Goal: Answer question/provide support: Share knowledge or assist other users

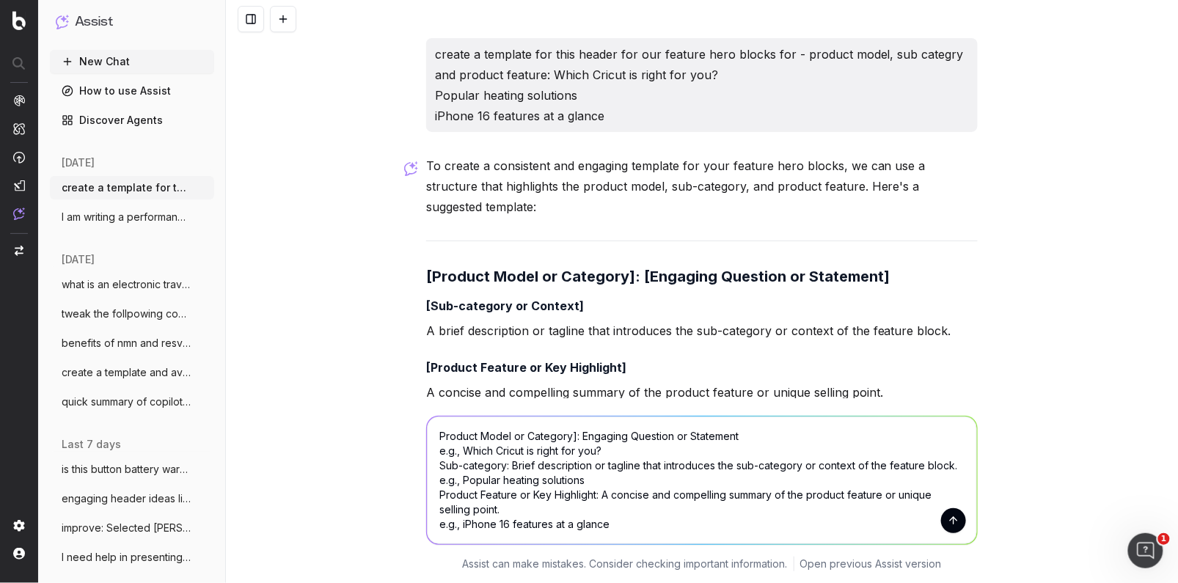
scroll to position [99, 0]
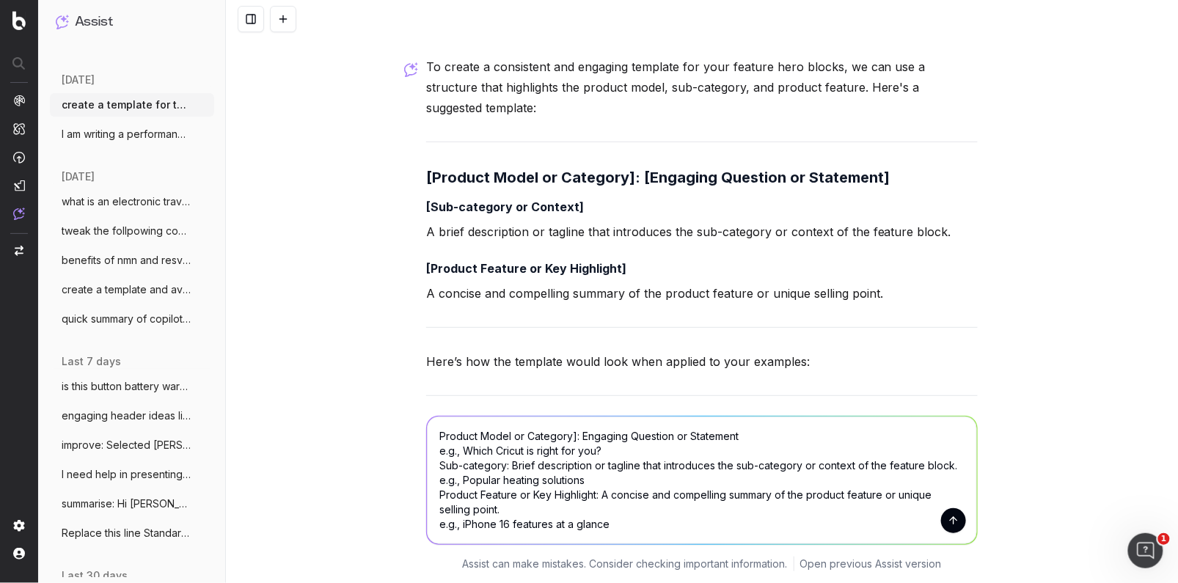
drag, startPoint x: 147, startPoint y: 135, endPoint x: 175, endPoint y: 128, distance: 28.1
click at [147, 134] on span "I am writing a performance review and po" at bounding box center [126, 134] width 129 height 15
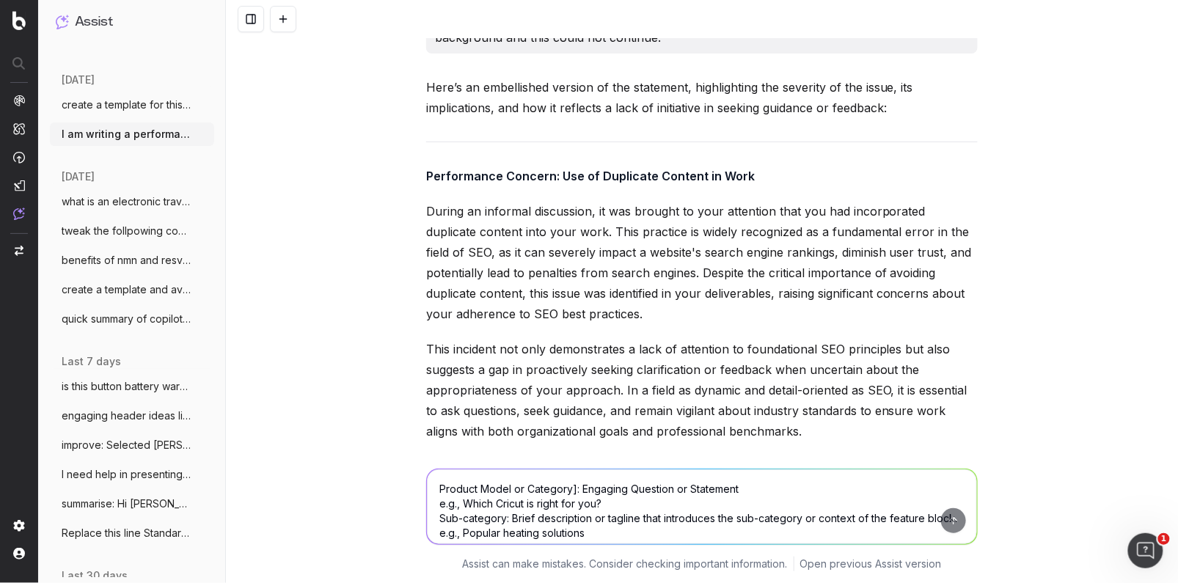
click at [475, 496] on textarea "Product Model or Category]: Engaging Question or Statement e.g., Which Cricut i…" at bounding box center [702, 506] width 550 height 75
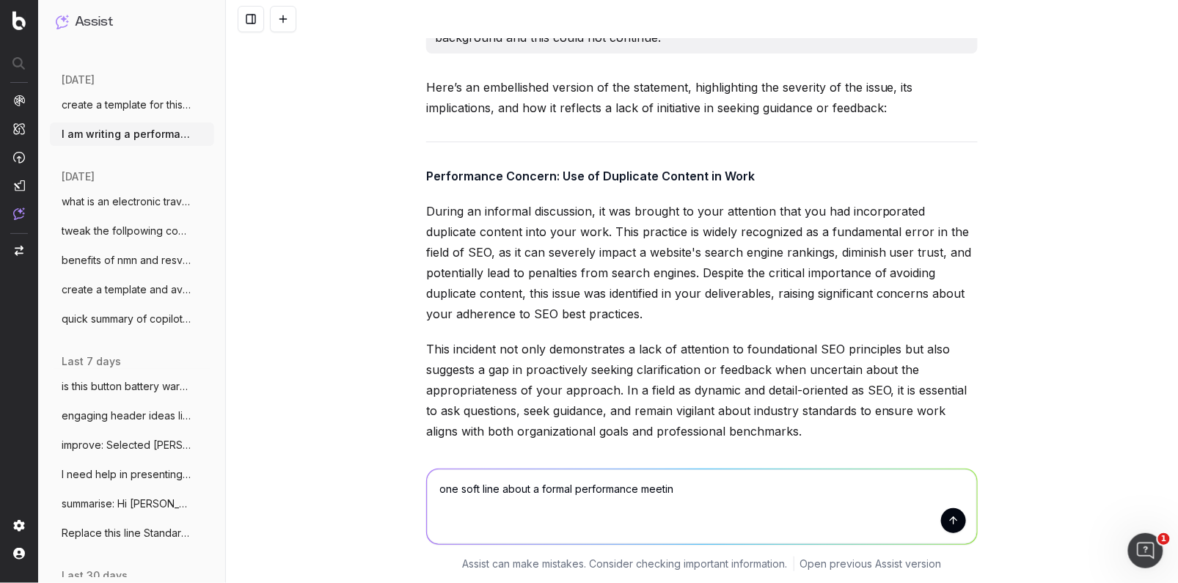
type textarea "one soft line about a formal performance meeting"
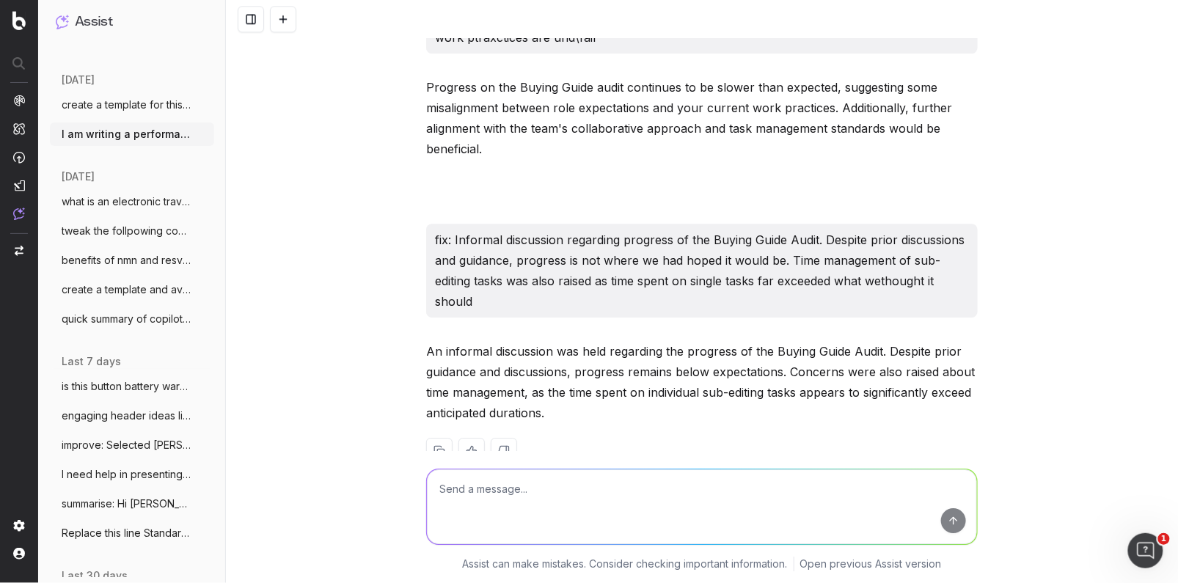
scroll to position [6675, 0]
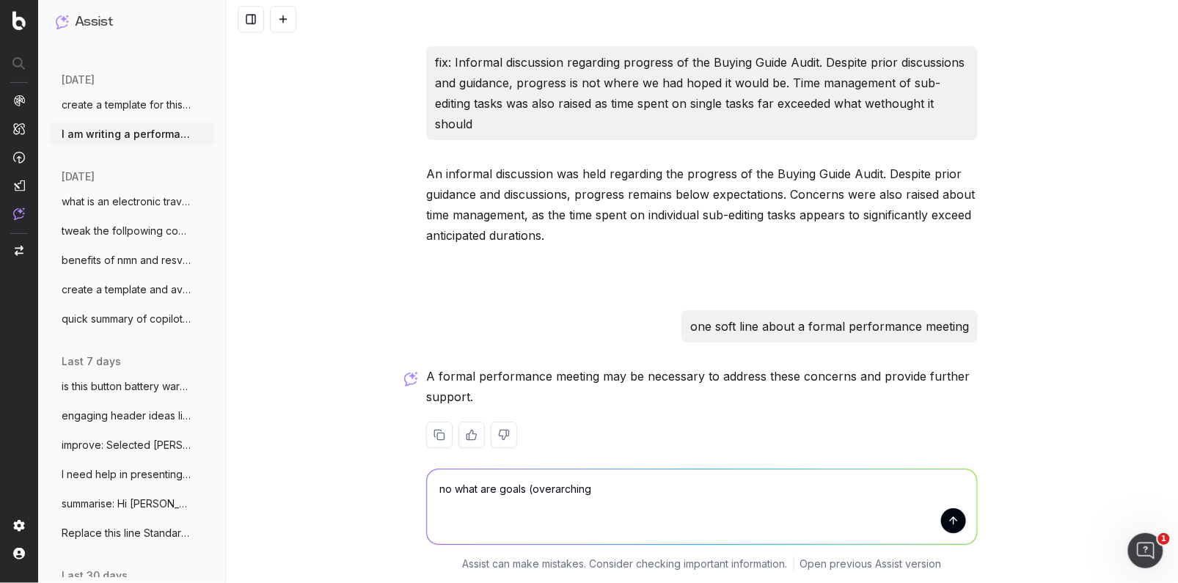
type textarea "no what are goals (overarching)"
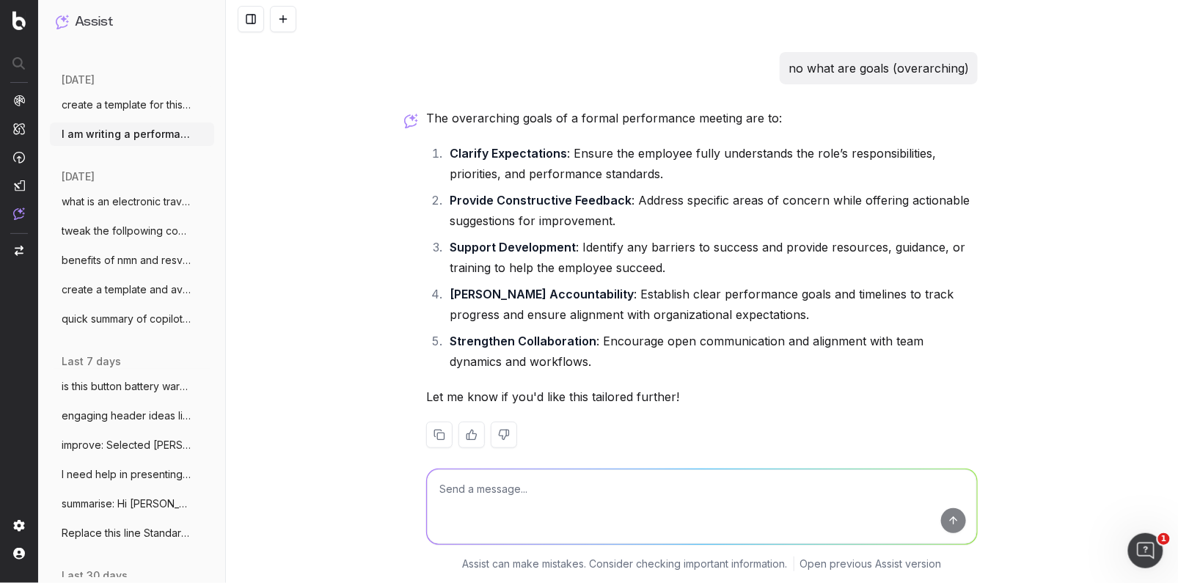
scroll to position [7081, 0]
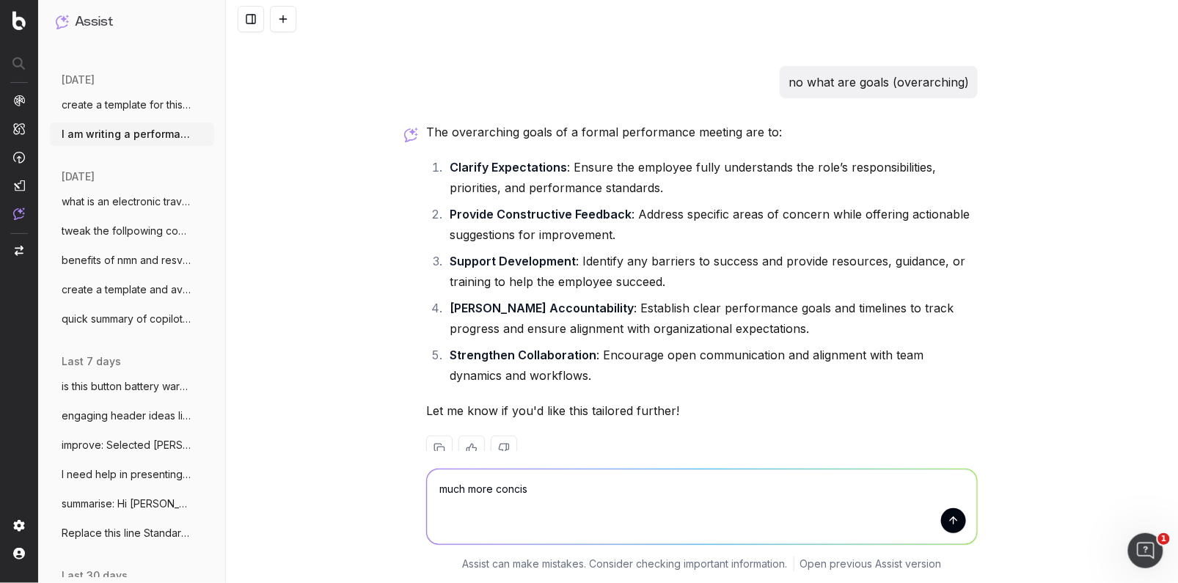
type textarea "much more concise"
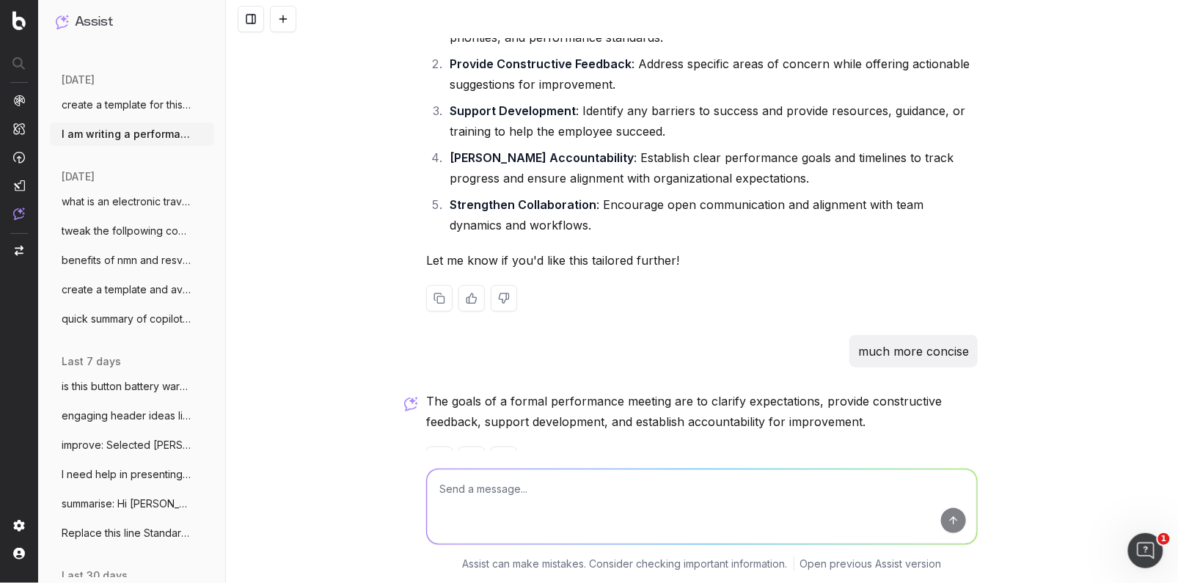
scroll to position [7256, 0]
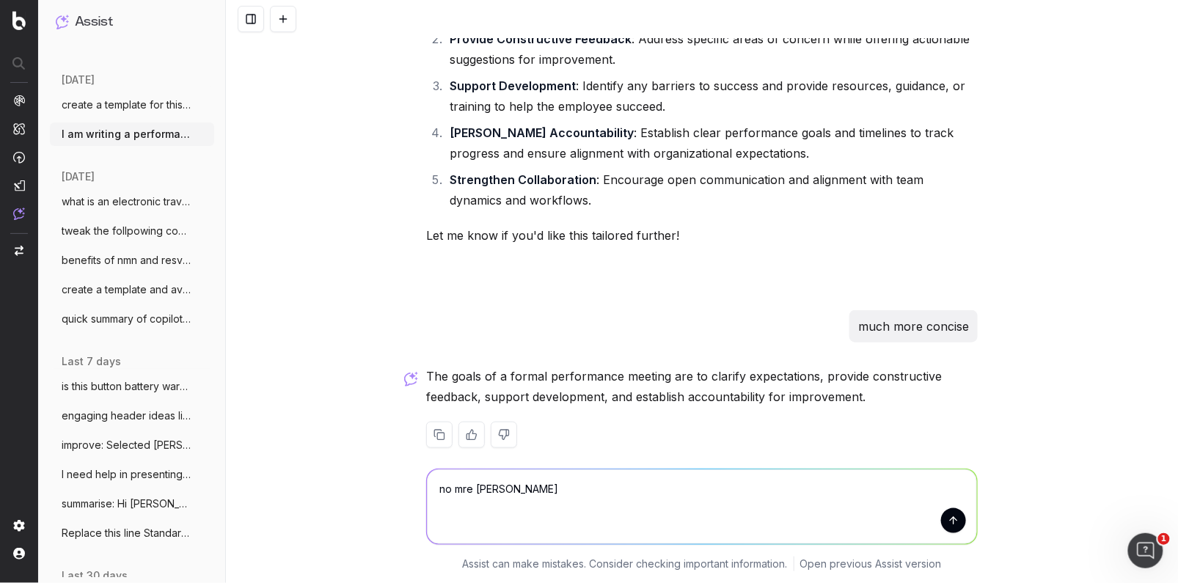
type textarea "no mre overarching"
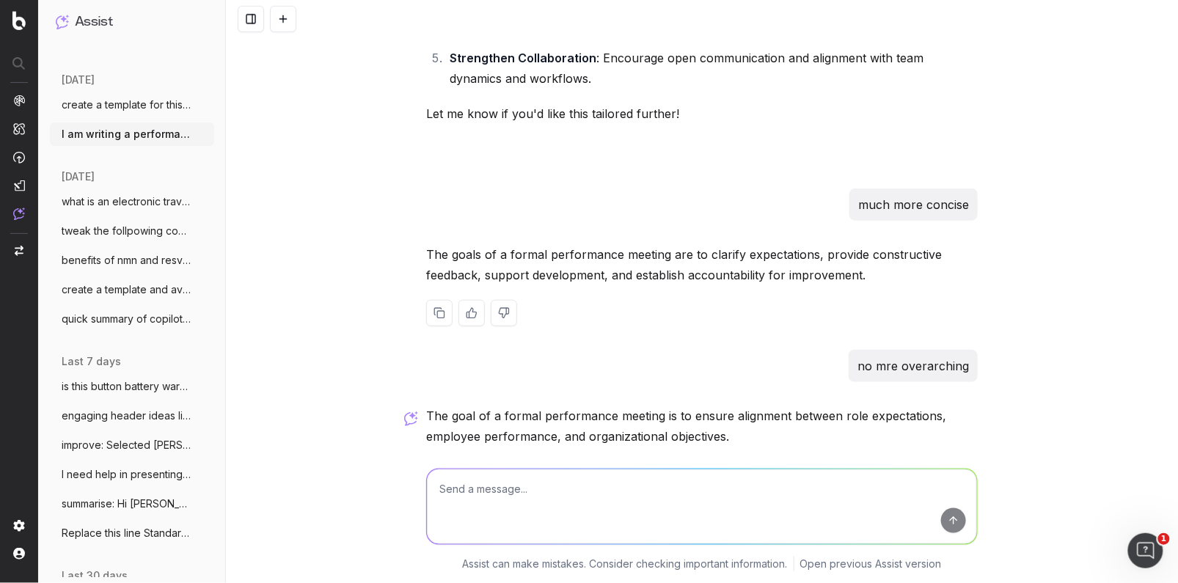
scroll to position [7397, 0]
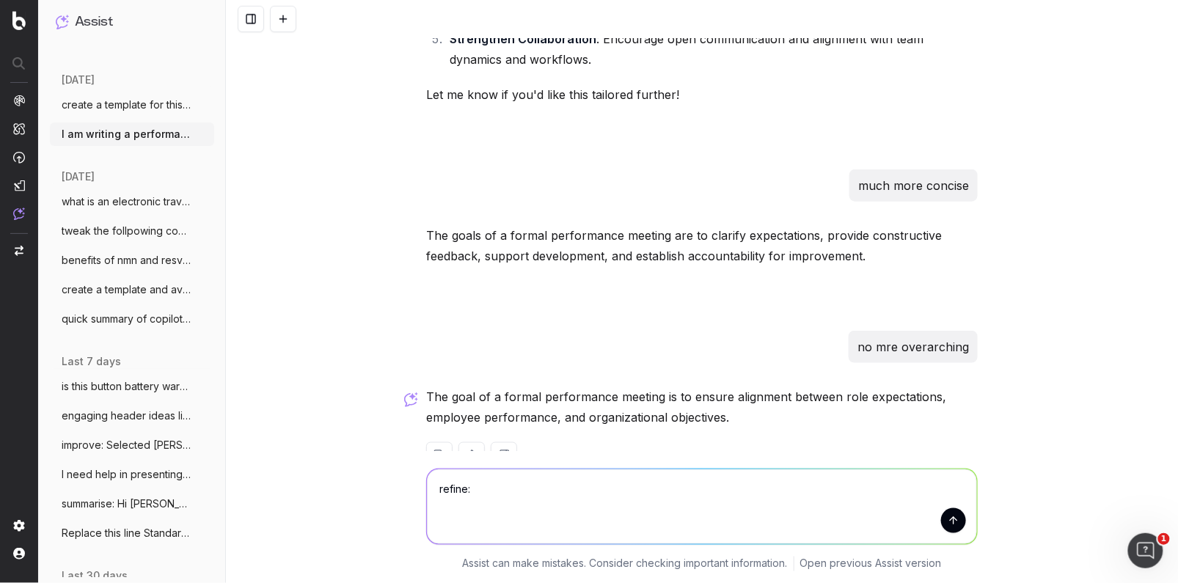
paste textarea "• It has been observed that you often appear disengaged or disinterested with t…"
type textarea "refine: • It has been observed that you often appear disengaged or disintereste…"
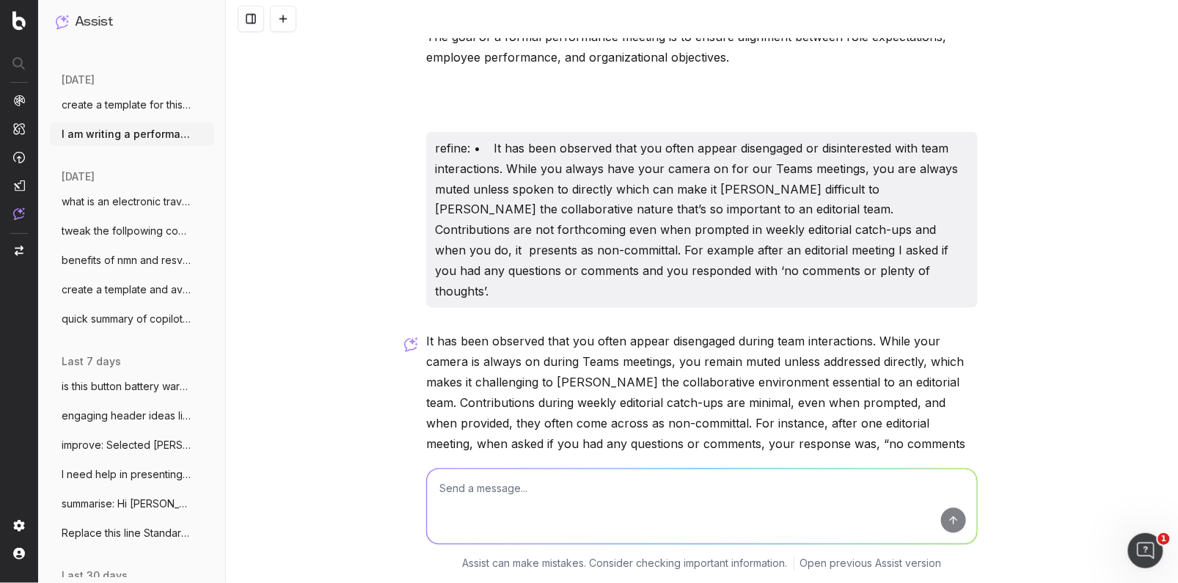
scroll to position [7804, 0]
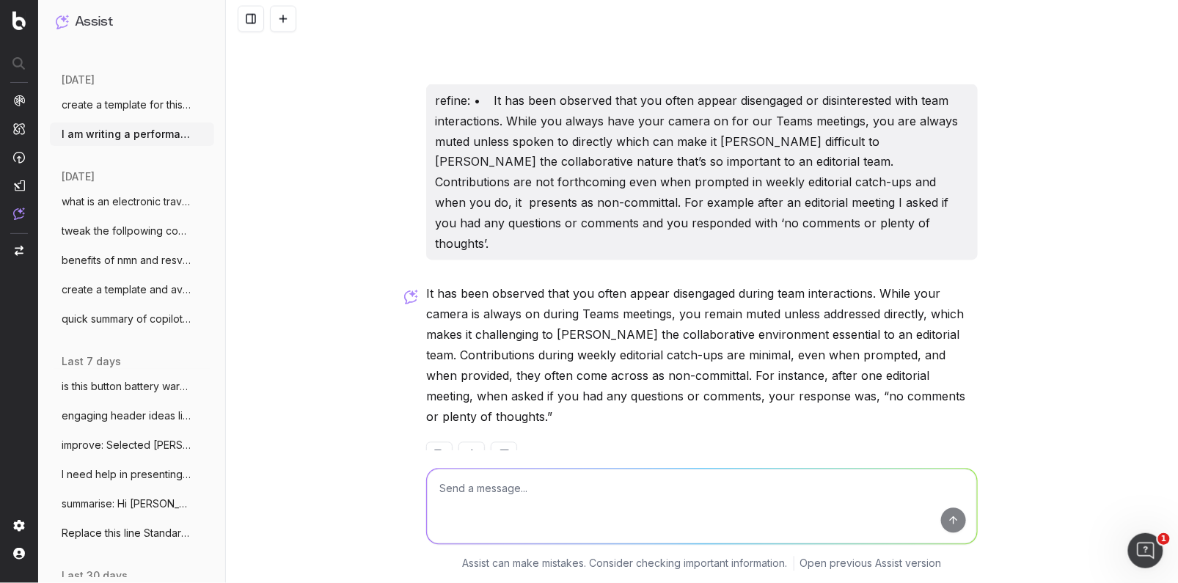
click at [670, 442] on div at bounding box center [701, 455] width 551 height 26
click at [523, 387] on div "It has been observed that you often appear disengaged during team interactions.…" at bounding box center [701, 388] width 551 height 208
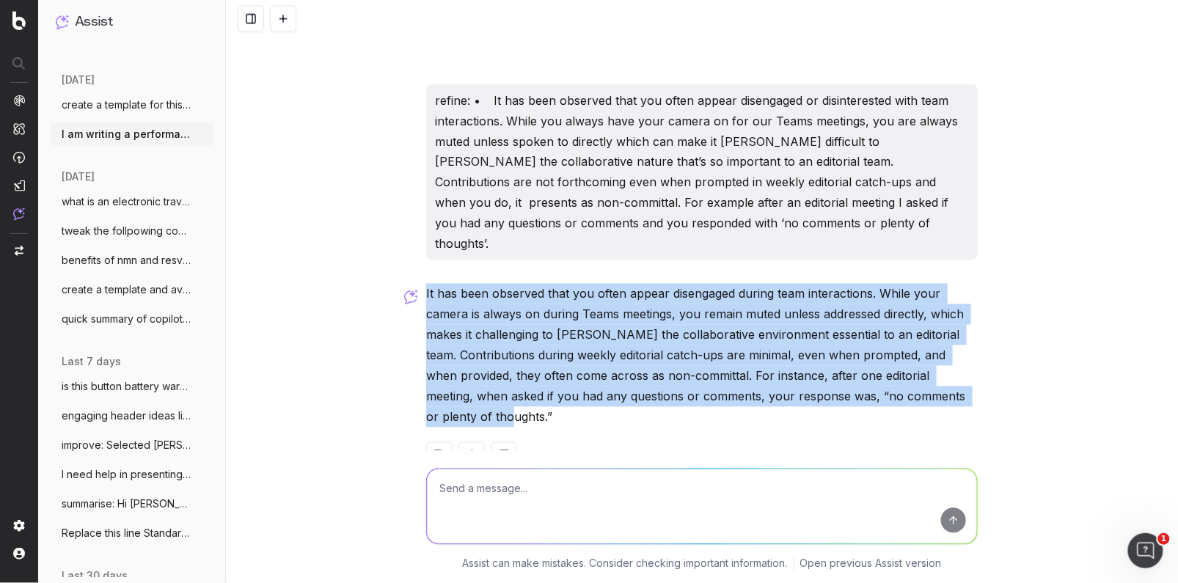
drag, startPoint x: 505, startPoint y: 374, endPoint x: 428, endPoint y: 257, distance: 139.3
click at [426, 284] on p "It has been observed that you often appear disengaged during team interactions.…" at bounding box center [701, 356] width 551 height 144
copy p "It has been observed that you often appear disengaged during team interactions.…"
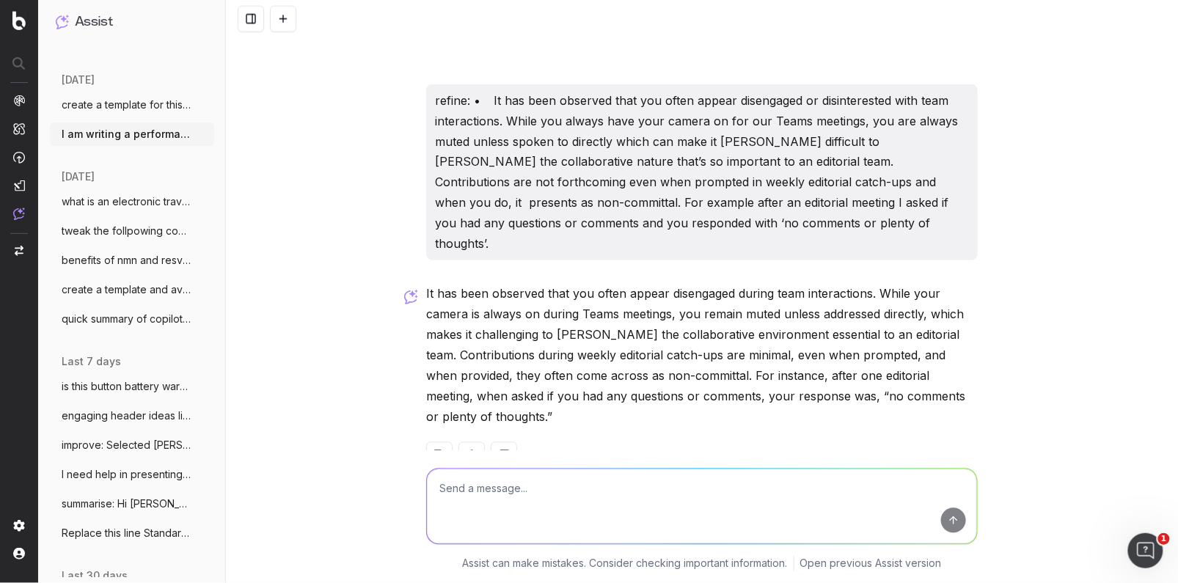
click at [467, 489] on textarea at bounding box center [702, 506] width 550 height 75
type textarea "a sentnece to quality at the end of that?"
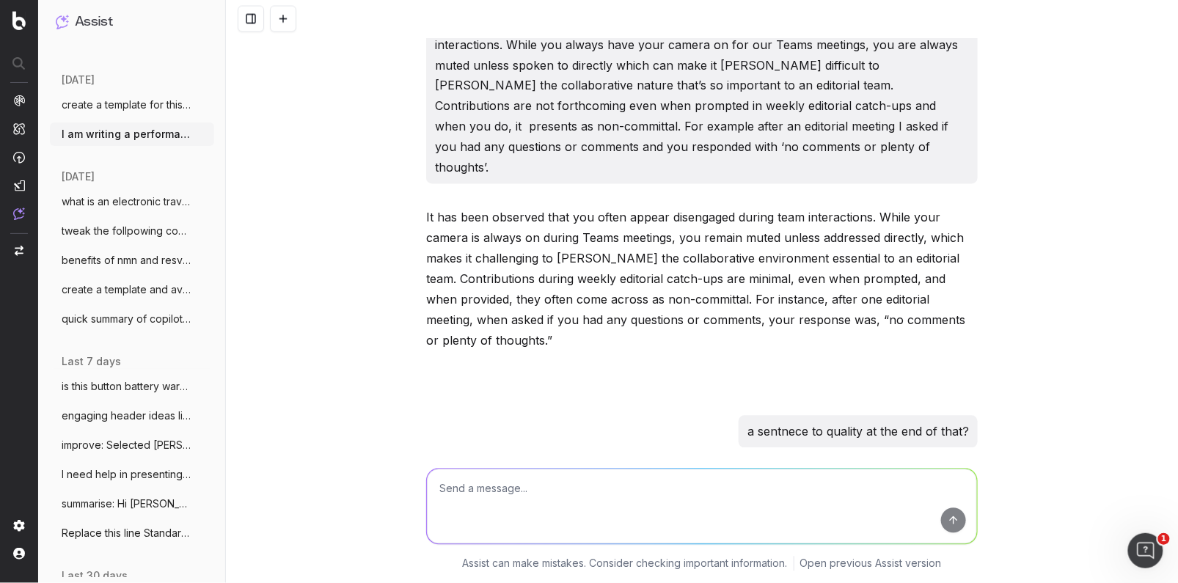
scroll to position [7918, 0]
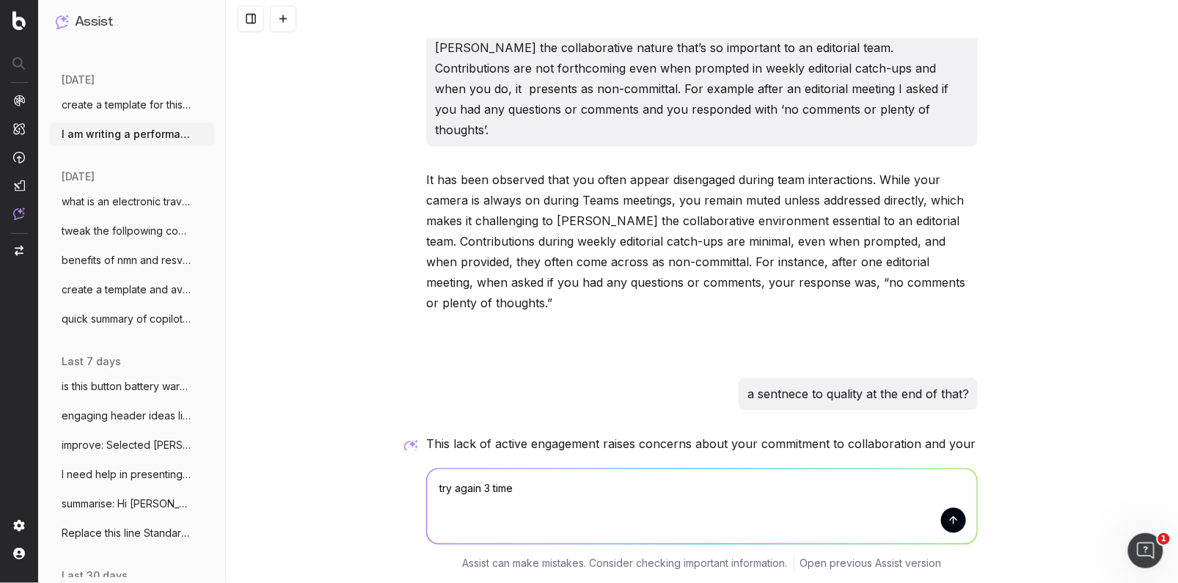
type textarea "try again 3 times"
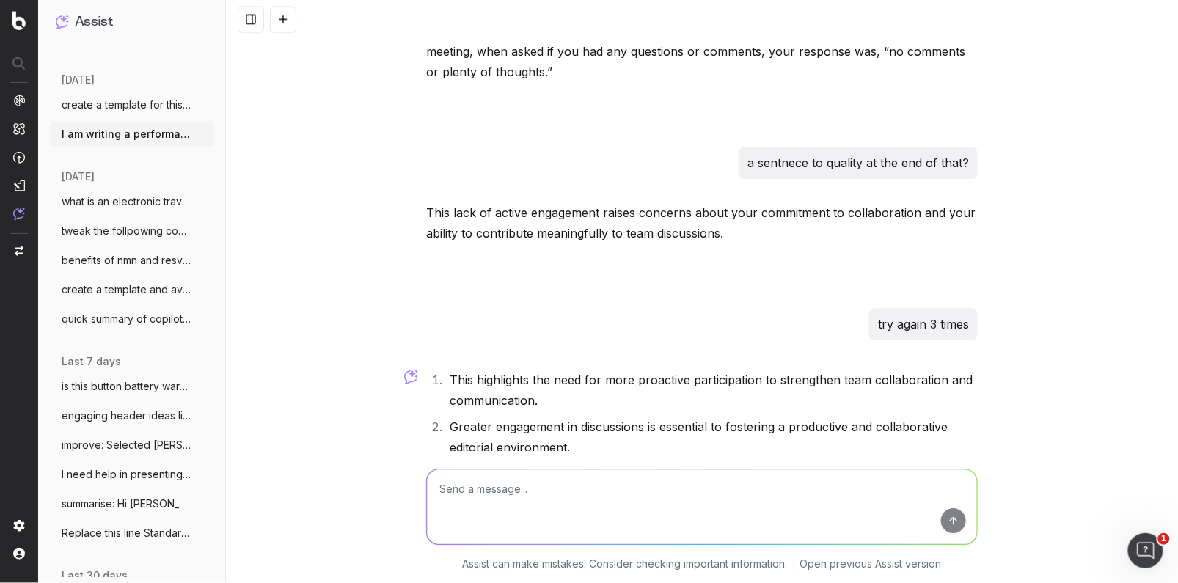
scroll to position [8154, 0]
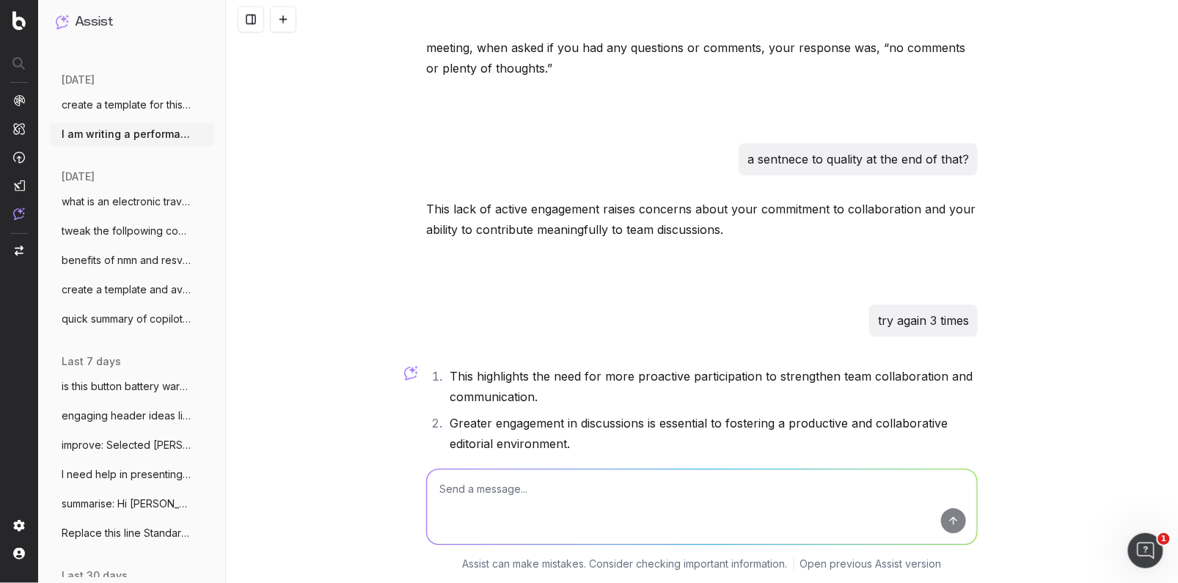
paste textarea "• In recent team-wide chats about related industry topics that we’ve had both i…"
type textarea "• In recent team-wide chats about related industry topics that we’ve had both i…"
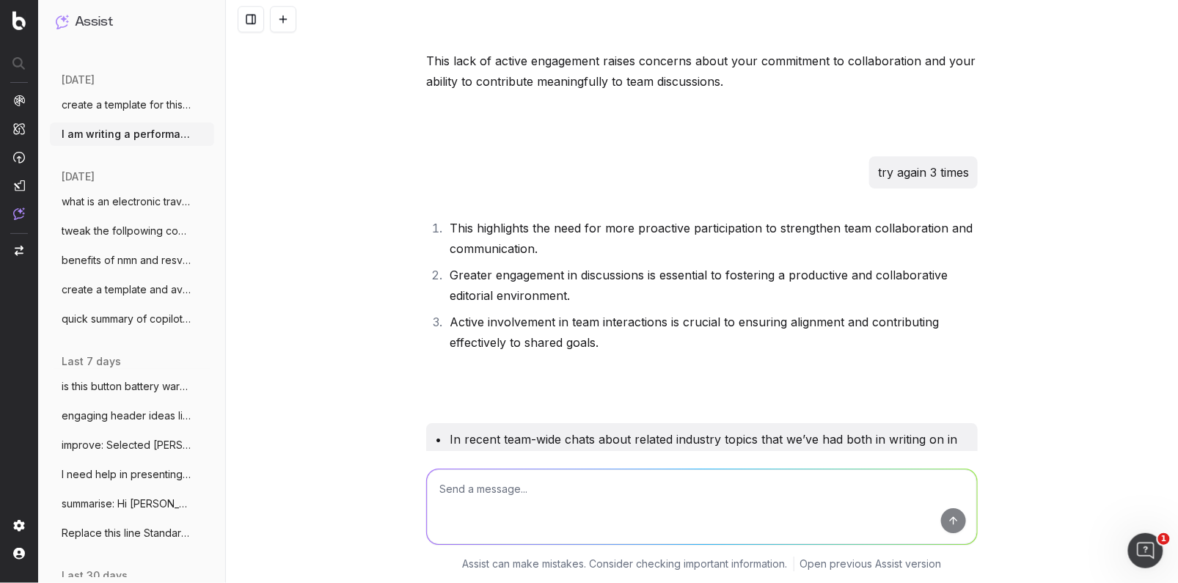
scroll to position [8497, 0]
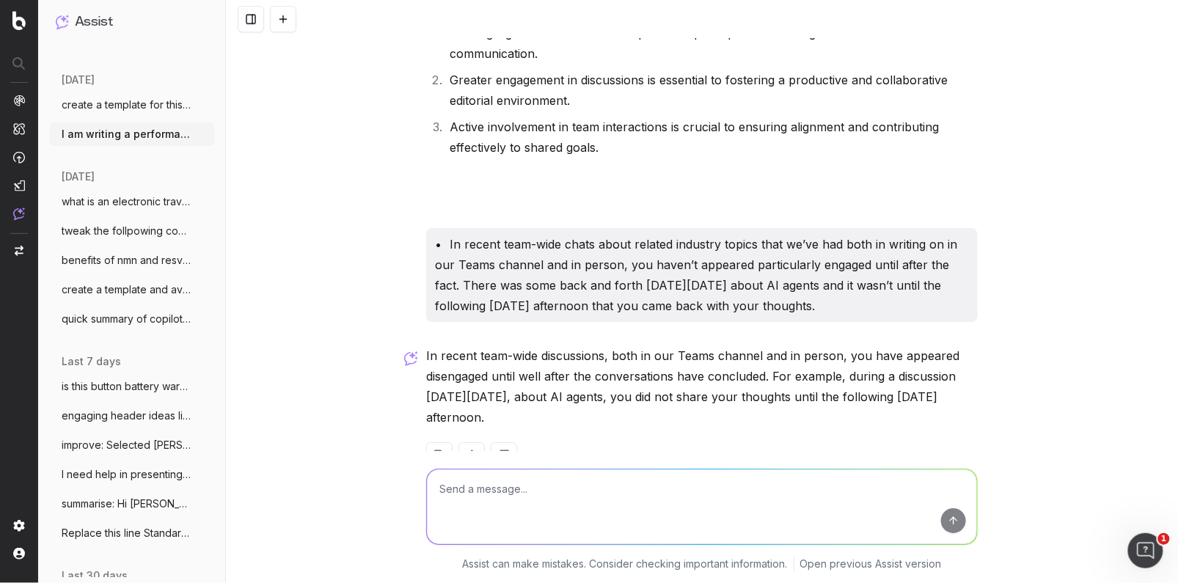
click at [473, 494] on textarea at bounding box center [702, 506] width 550 height 75
type textarea "am i being unfair?"
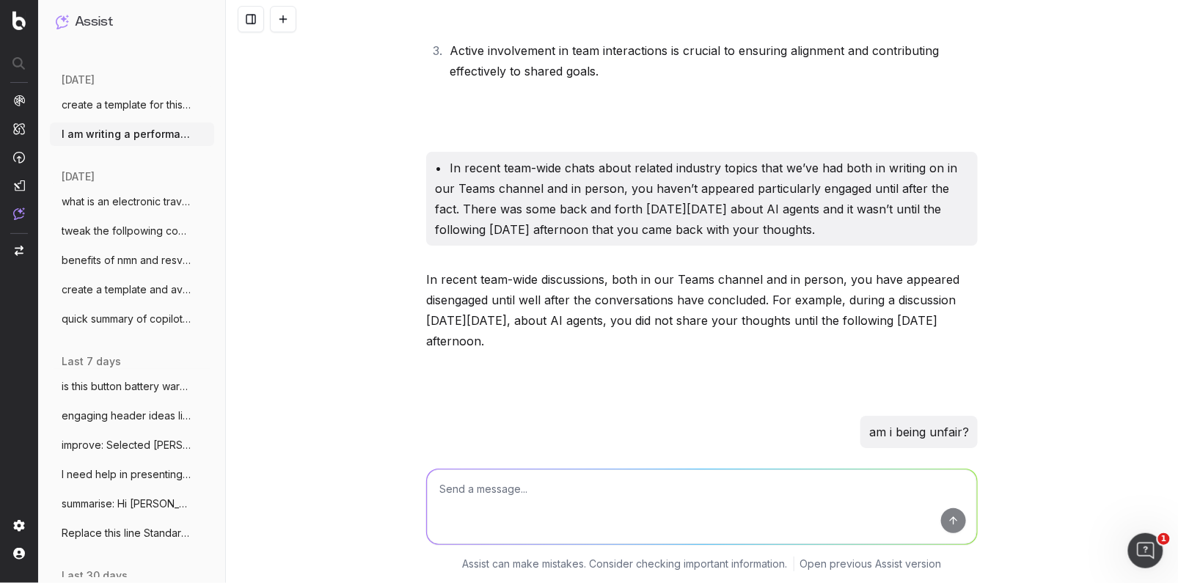
scroll to position [8901, 0]
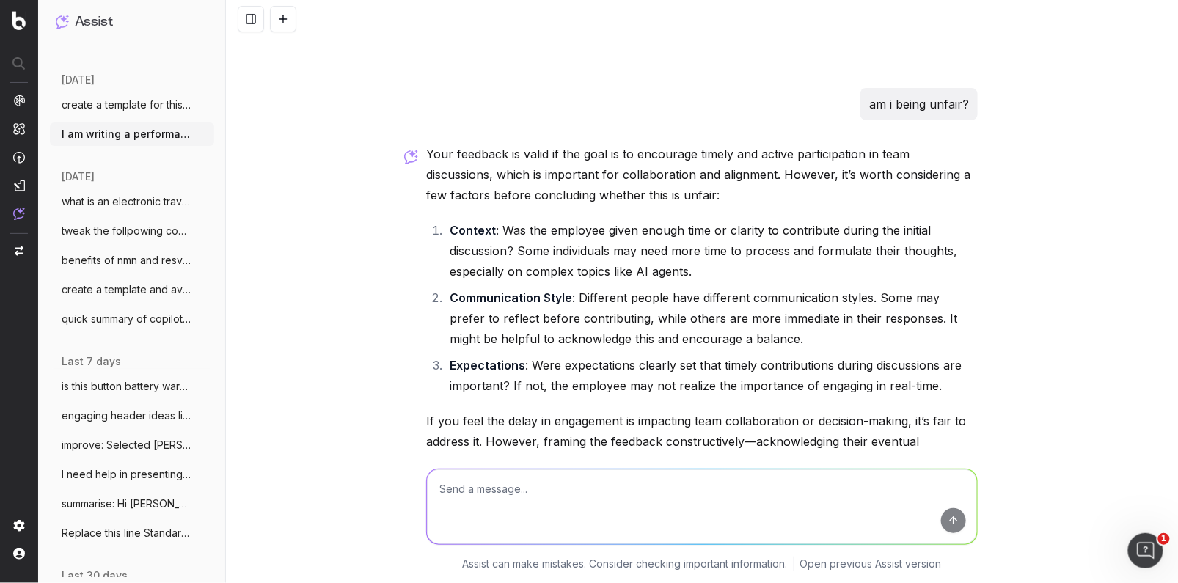
click at [514, 498] on textarea at bounding box center [702, 506] width 550 height 75
type textarea "yes"
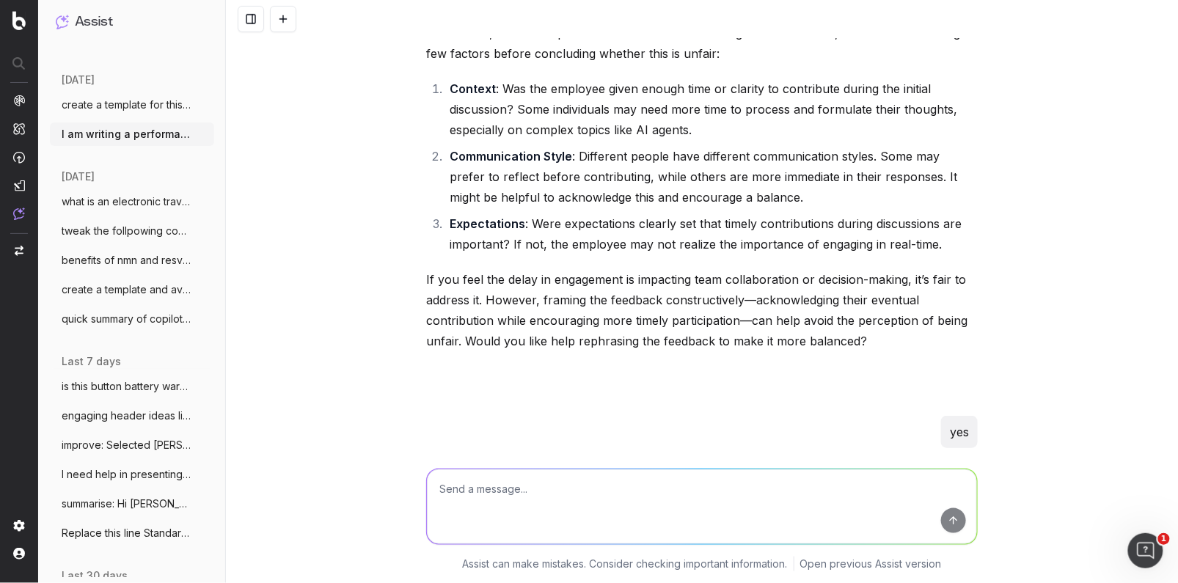
scroll to position [9367, 0]
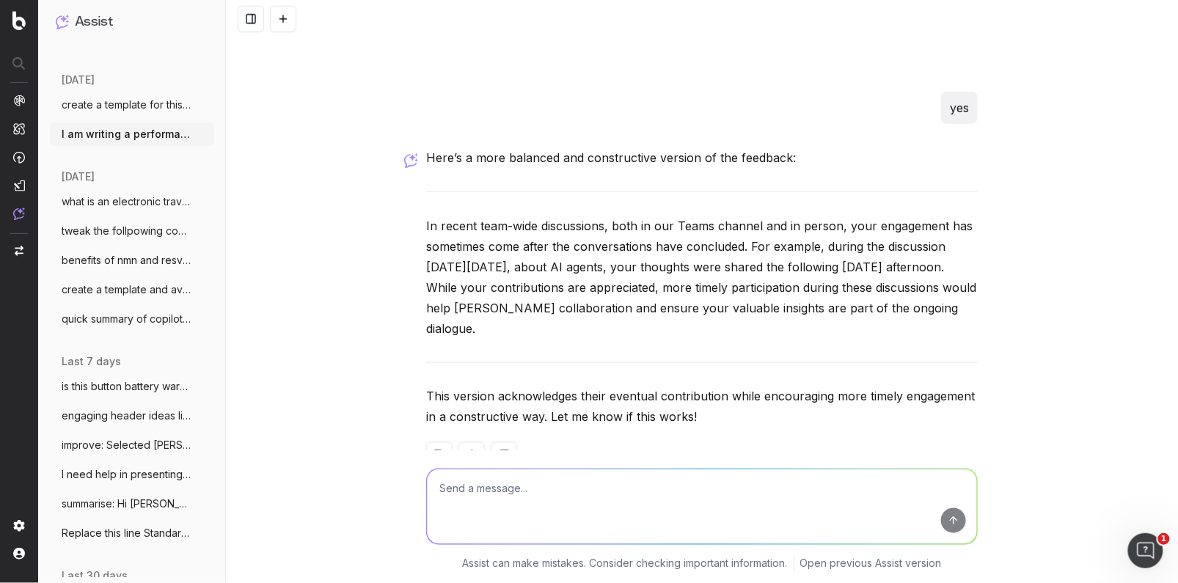
click at [509, 282] on p "In recent team-wide discussions, both in our Teams channel and in person, your …" at bounding box center [701, 277] width 551 height 123
drag, startPoint x: 522, startPoint y: 286, endPoint x: 422, endPoint y: 191, distance: 137.5
copy p "In recent team-wide discussions, both in our Teams channel and in person, your …"
click at [460, 491] on textarea at bounding box center [702, 506] width 550 height 75
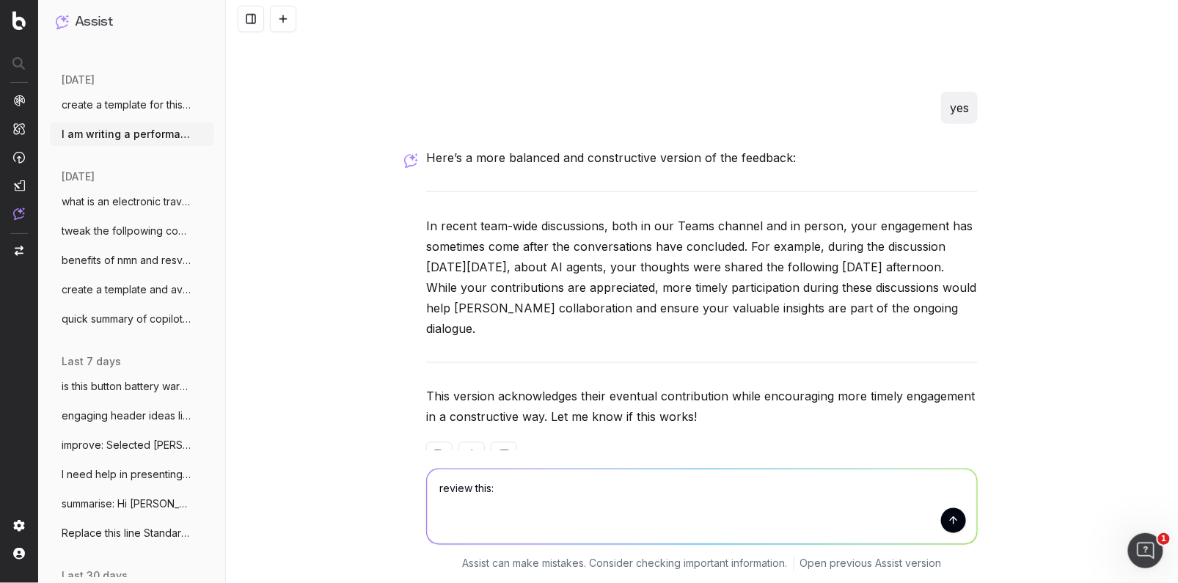
paste textarea "Lor ipsumdolo sitame cons adipis e seddoe te incidid utlaboree dolo magnaal eni…"
type textarea "loremi dolo: Sit ametconse adipis elit seddoe t incidi ut laboree doloremag ali…"
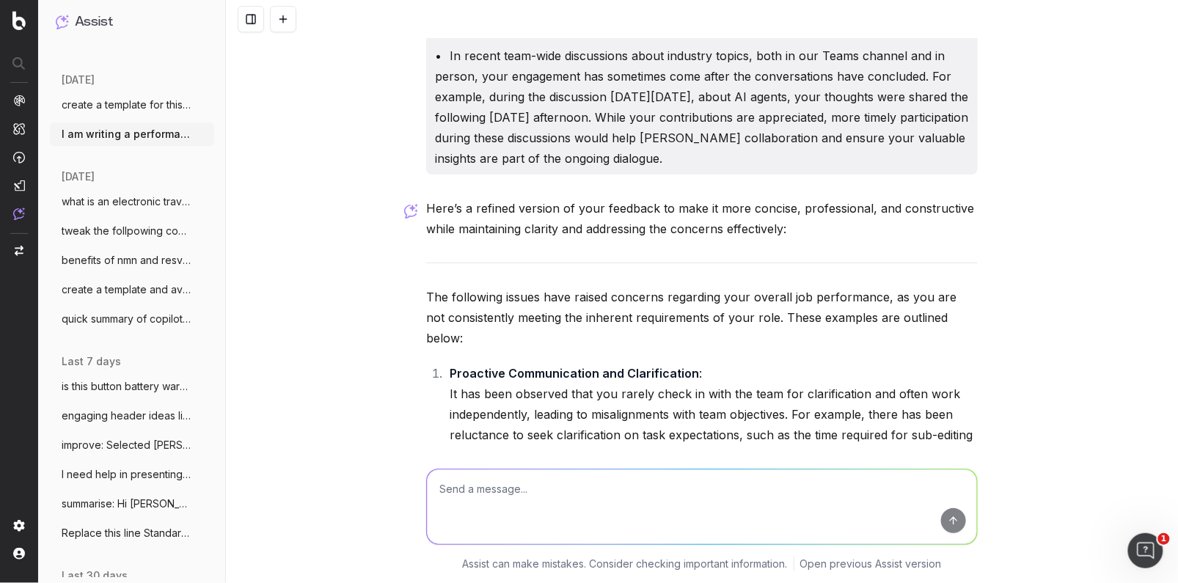
scroll to position [10343, 0]
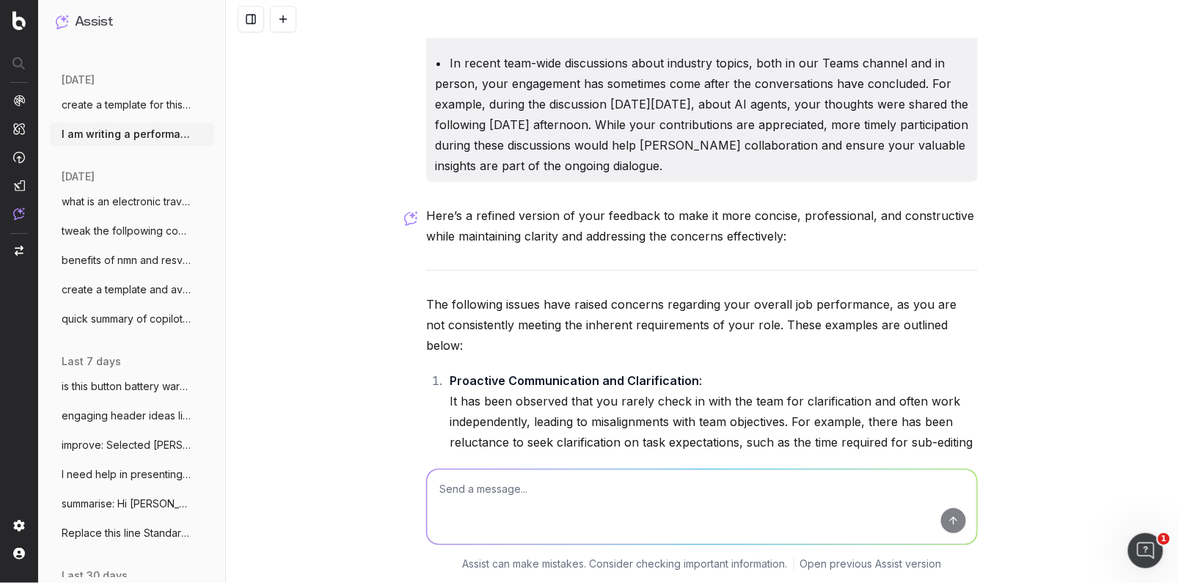
click at [537, 444] on li "Proactive Communication and Clarification : It has been observed that you rarel…" at bounding box center [711, 442] width 532 height 144
click at [582, 446] on li "Proactive Communication and Clarification : It has been observed that you rarel…" at bounding box center [711, 442] width 532 height 144
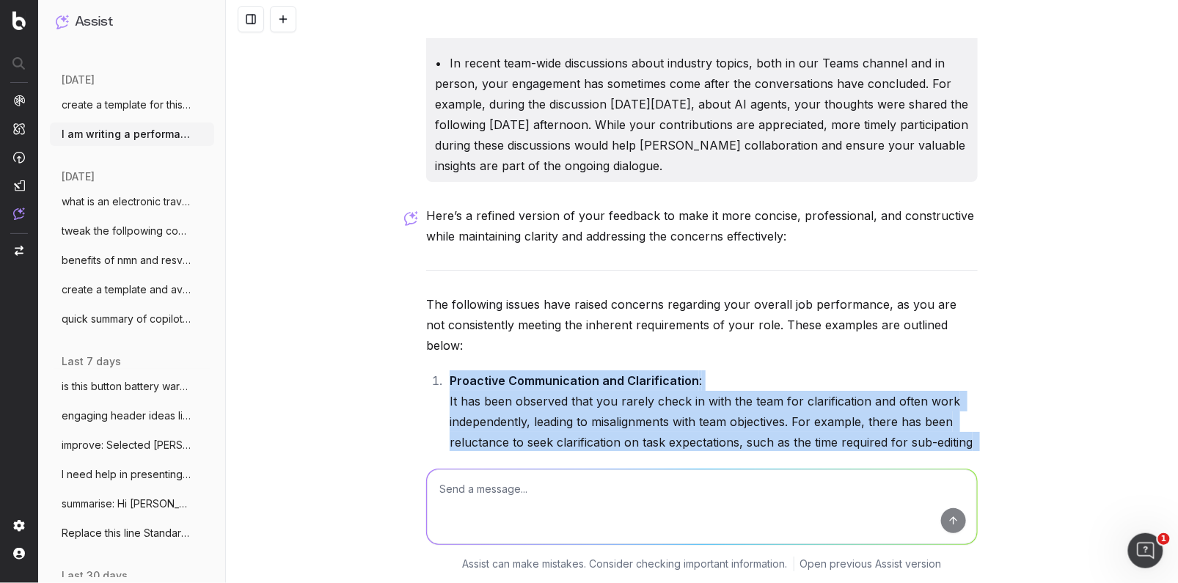
drag, startPoint x: 571, startPoint y: 443, endPoint x: 450, endPoint y: 323, distance: 170.6
click at [450, 370] on li "Proactive Communication and Clarification : It has been observed that you rarel…" at bounding box center [711, 442] width 532 height 144
copy li "Proactive Communication and Clarification : It has been observed that you rarel…"
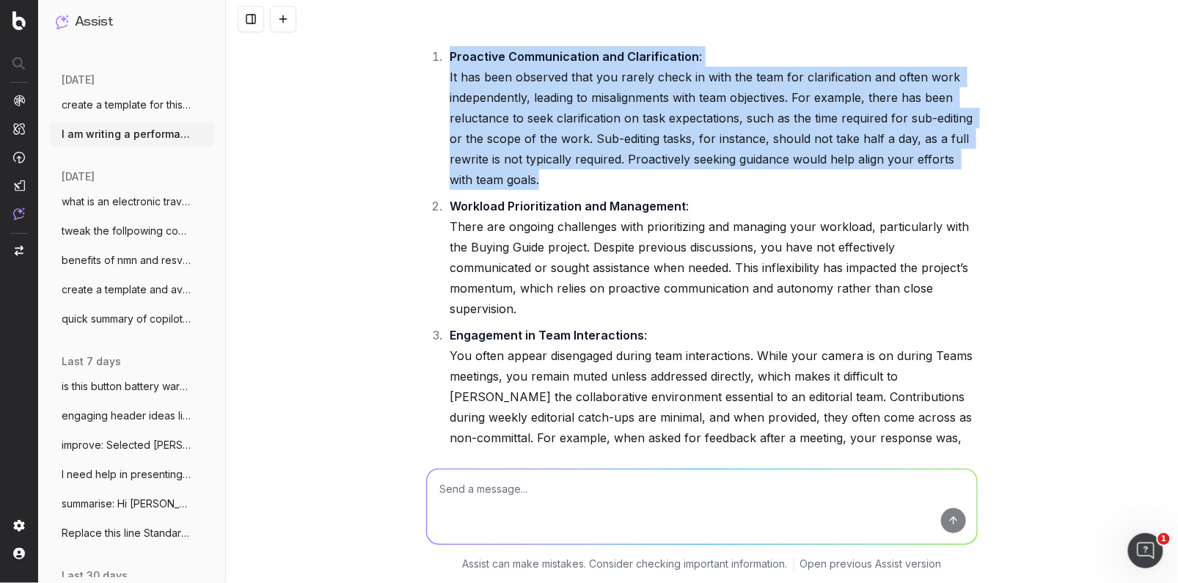
scroll to position [10679, 0]
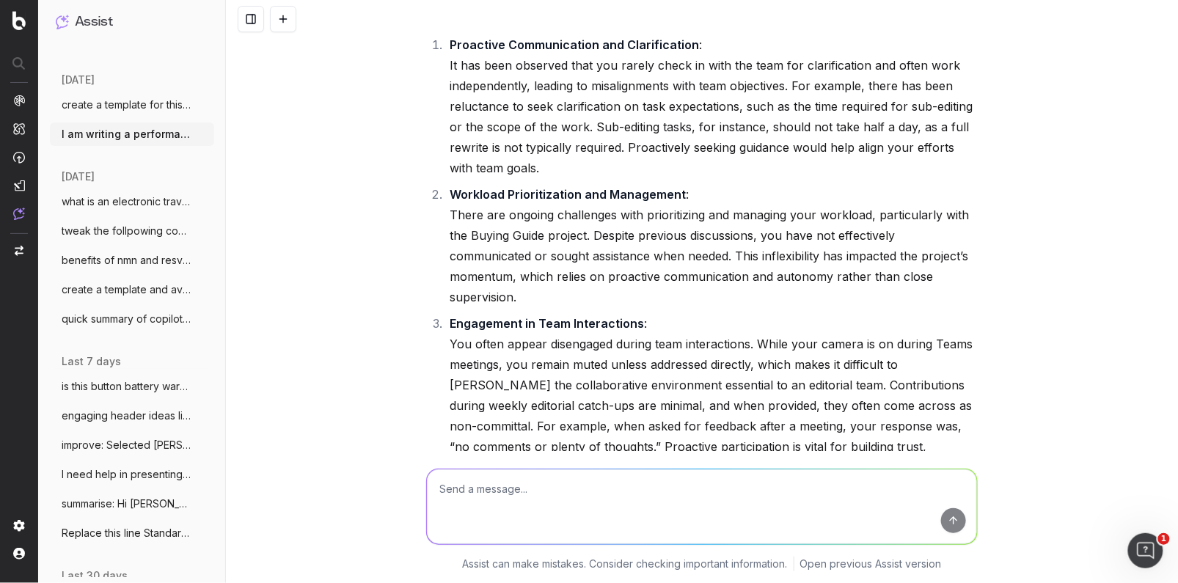
click at [555, 237] on li "Workload Prioritization and Management : There are ongoing challenges with prio…" at bounding box center [711, 245] width 532 height 123
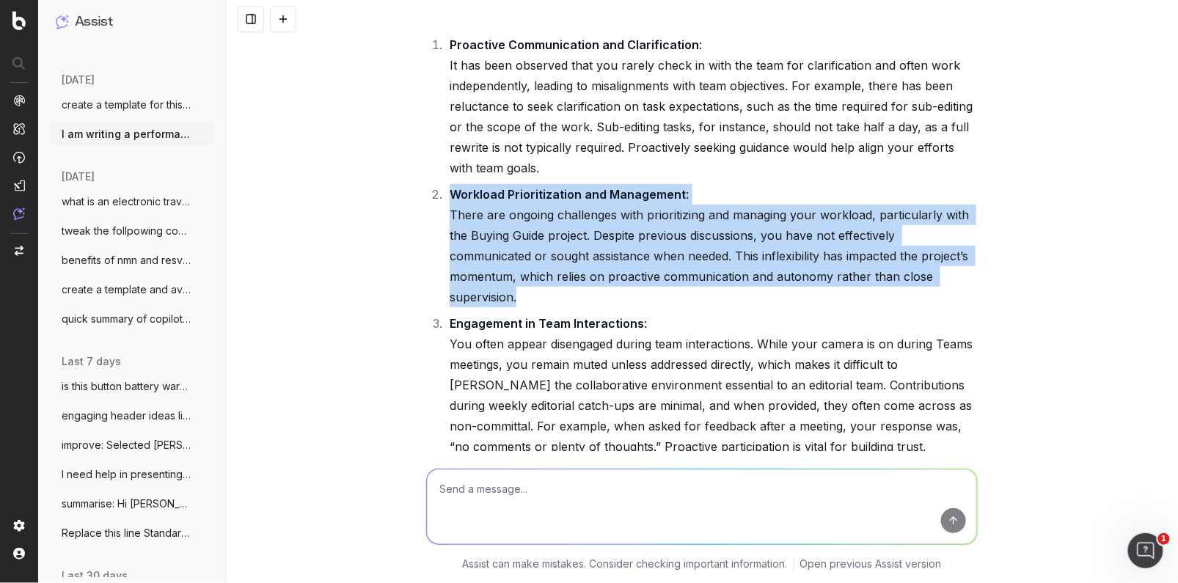
drag, startPoint x: 519, startPoint y: 230, endPoint x: 452, endPoint y: 139, distance: 112.8
click at [452, 184] on li "Workload Prioritization and Management : There are ongoing challenges with prio…" at bounding box center [711, 245] width 532 height 123
copy li "Workload Prioritization and Management : There are ongoing challenges with prio…"
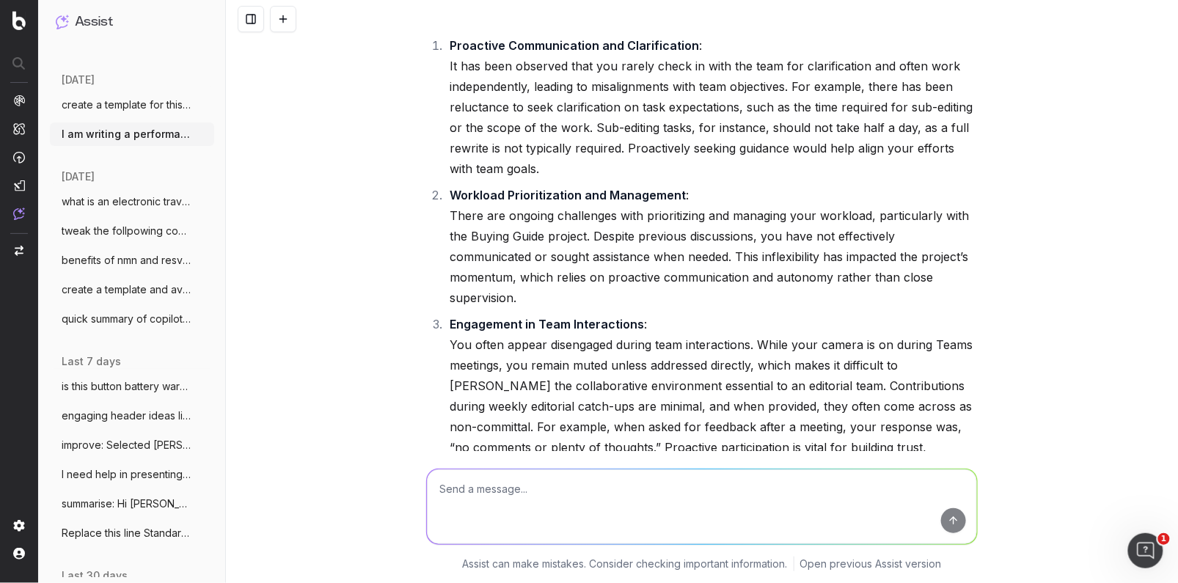
click at [692, 387] on li "Engagement in Team Interactions : You often appear disengaged during team inter…" at bounding box center [711, 396] width 532 height 164
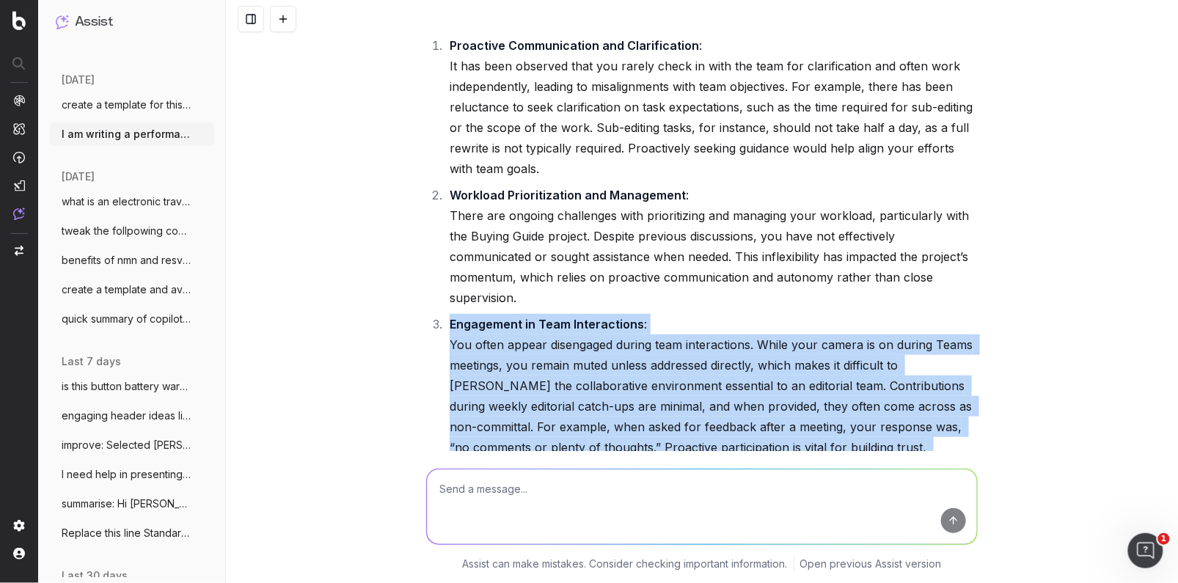
drag, startPoint x: 705, startPoint y: 406, endPoint x: 449, endPoint y: 268, distance: 290.7
click at [449, 314] on li "Engagement in Team Interactions : You often appear disengaged during team inter…" at bounding box center [711, 396] width 532 height 164
copy li "Engagement in Team Interactions : You often appear disengaged during team inter…"
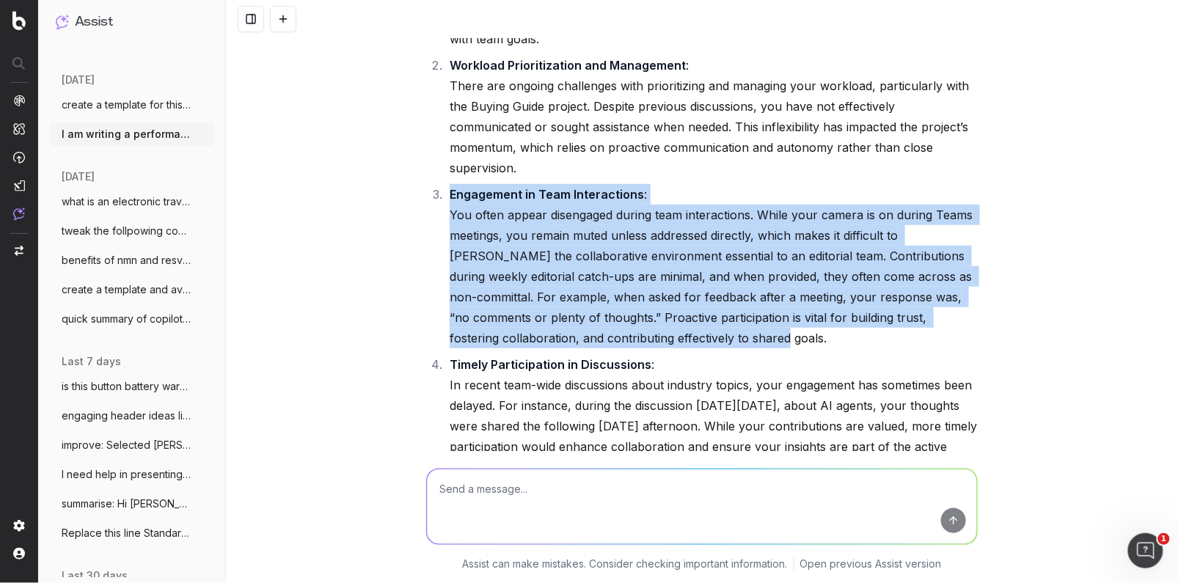
scroll to position [10810, 0]
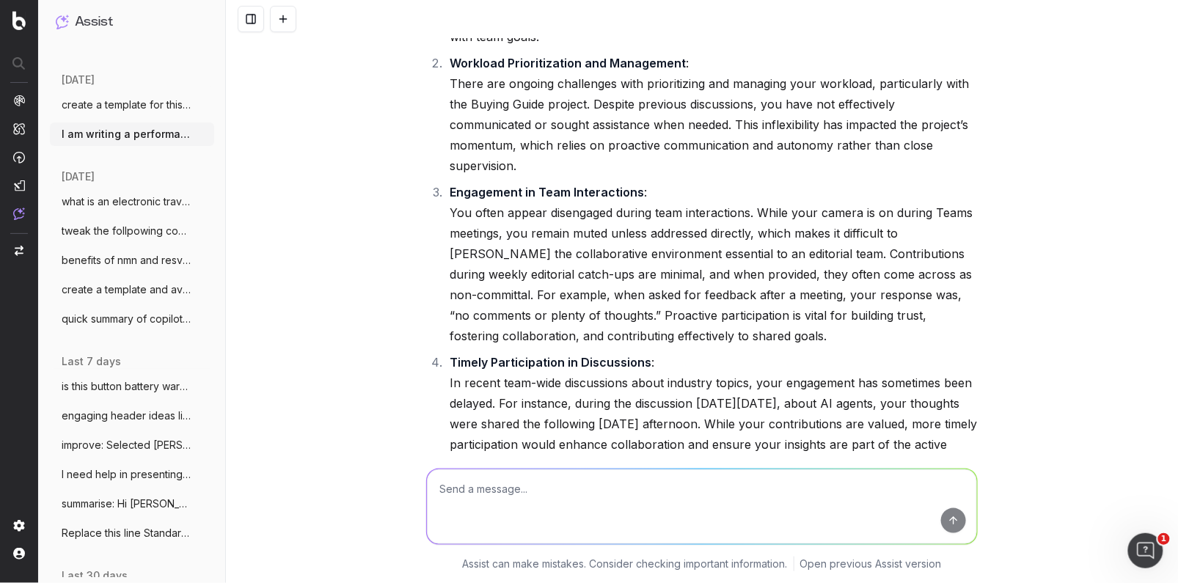
drag, startPoint x: 552, startPoint y: 411, endPoint x: 565, endPoint y: 408, distance: 13.5
click at [554, 410] on li "Timely Participation in Discussions : In recent team-wide discussions about ind…" at bounding box center [711, 413] width 532 height 123
drag, startPoint x: 587, startPoint y: 415, endPoint x: 572, endPoint y: 408, distance: 16.4
click at [586, 414] on div "Here’s a refined version of your feedback to make it more concise, professional…" at bounding box center [701, 183] width 551 height 890
drag, startPoint x: 515, startPoint y: 397, endPoint x: 447, endPoint y: 303, distance: 116.2
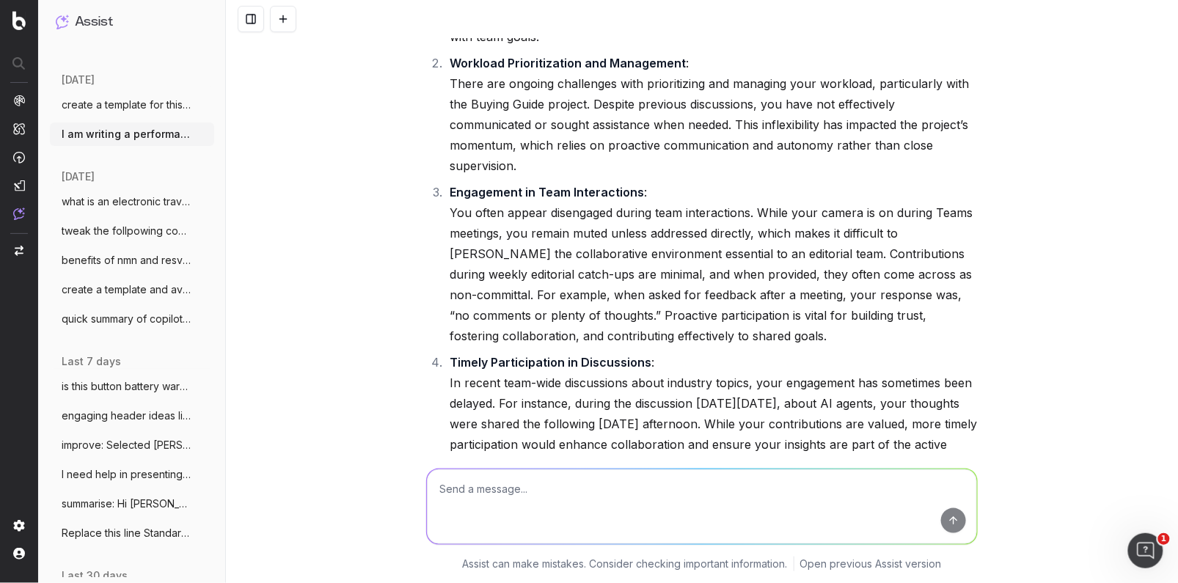
click at [446, 352] on li "Timely Participation in Discussions : In recent team-wide discussions about ind…" at bounding box center [711, 413] width 532 height 123
copy li "Timely Participation in Discussions : In recent team-wide discussions about ind…"
click at [864, 241] on li "Engagement in Team Interactions : You often appear disengaged during team inter…" at bounding box center [711, 264] width 532 height 164
drag, startPoint x: 621, startPoint y: 269, endPoint x: 663, endPoint y: 272, distance: 41.9
click at [621, 268] on li "Engagement in Team Interactions : You often appear disengaged during team inter…" at bounding box center [711, 264] width 532 height 164
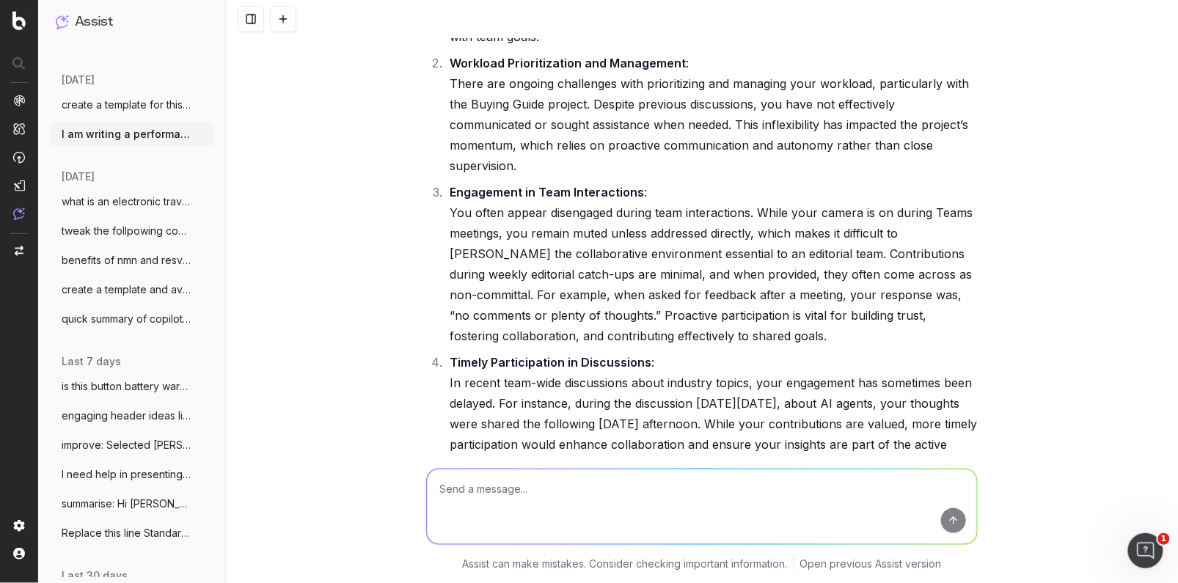
click at [470, 491] on textarea at bounding box center [702, 506] width 550 height 75
type textarea "hmmm the last one feels a bit of a stretch - can we make it more generalised ab…"
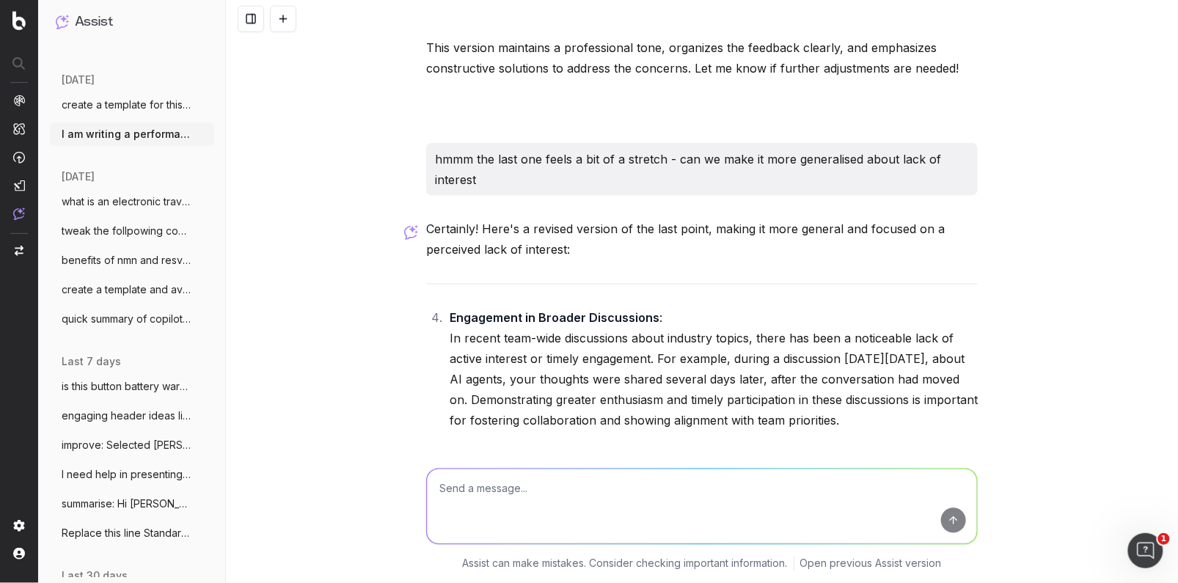
scroll to position [11310, 0]
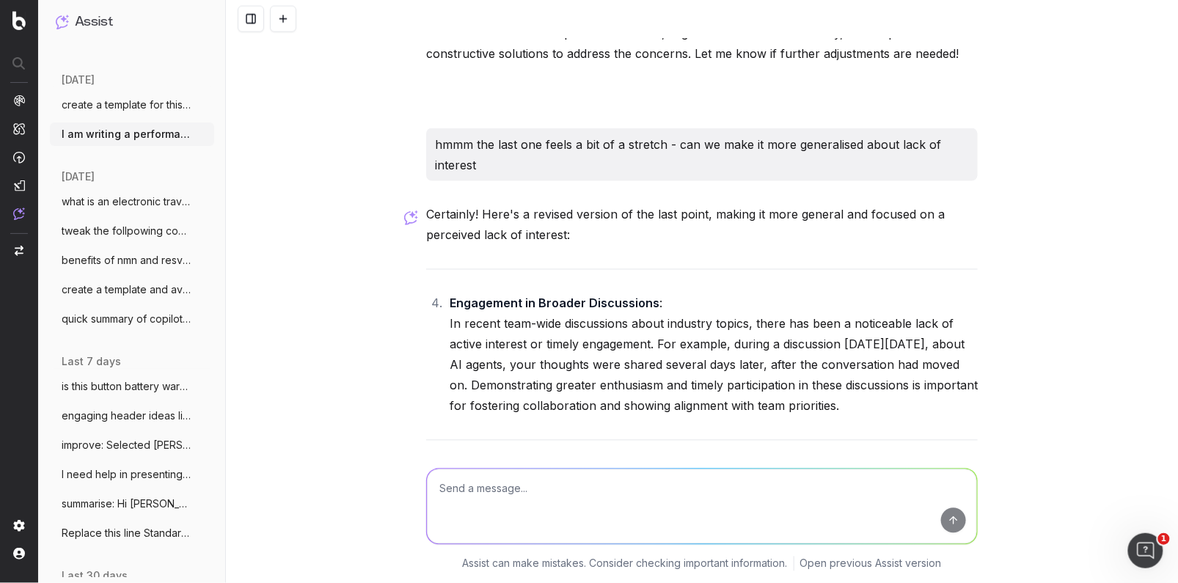
click at [828, 351] on li "Engagement in Broader Discussions : In recent team-wide discussions about indus…" at bounding box center [711, 354] width 532 height 123
click at [898, 351] on li "Engagement in Broader Discussions : In recent team-wide discussions about indus…" at bounding box center [711, 354] width 532 height 123
click at [909, 350] on li "Engagement in Broader Discussions : In recent team-wide discussions about indus…" at bounding box center [711, 354] width 532 height 123
drag, startPoint x: 884, startPoint y: 347, endPoint x: 458, endPoint y: 245, distance: 438.1
click at [450, 293] on li "Engagement in Broader Discussions : In recent team-wide discussions about indus…" at bounding box center [711, 354] width 532 height 123
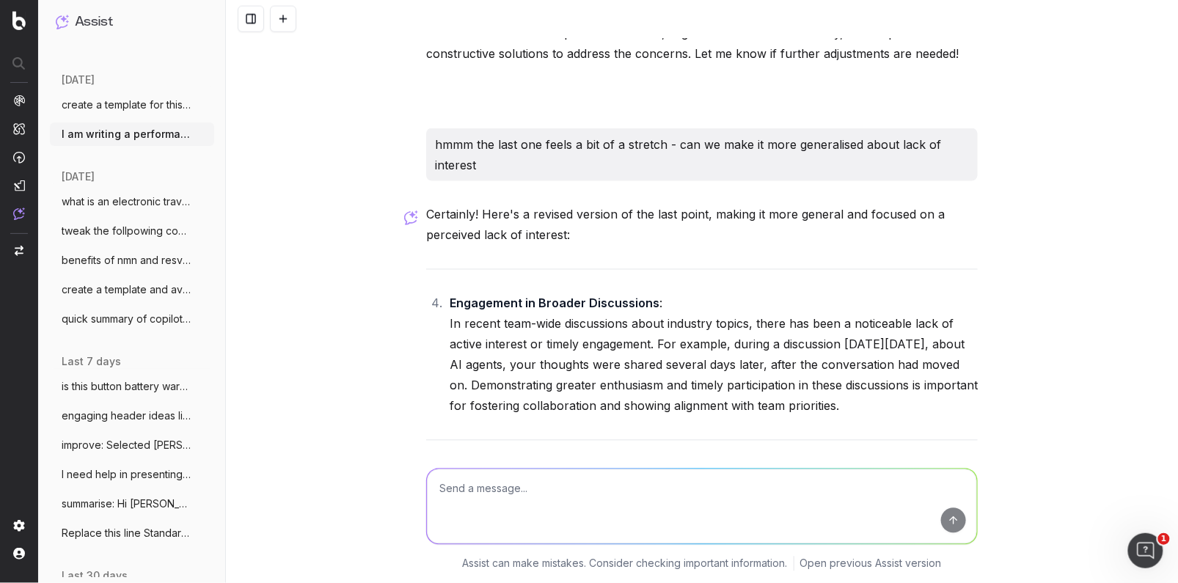
copy li "Engagement in Broader Discussions : In recent team-wide discussions about indus…"
click at [513, 494] on textarea at bounding box center [702, 506] width 550 height 75
paste textarea "• Engagement in Team Interactions: You often appear disengaged during team inte…"
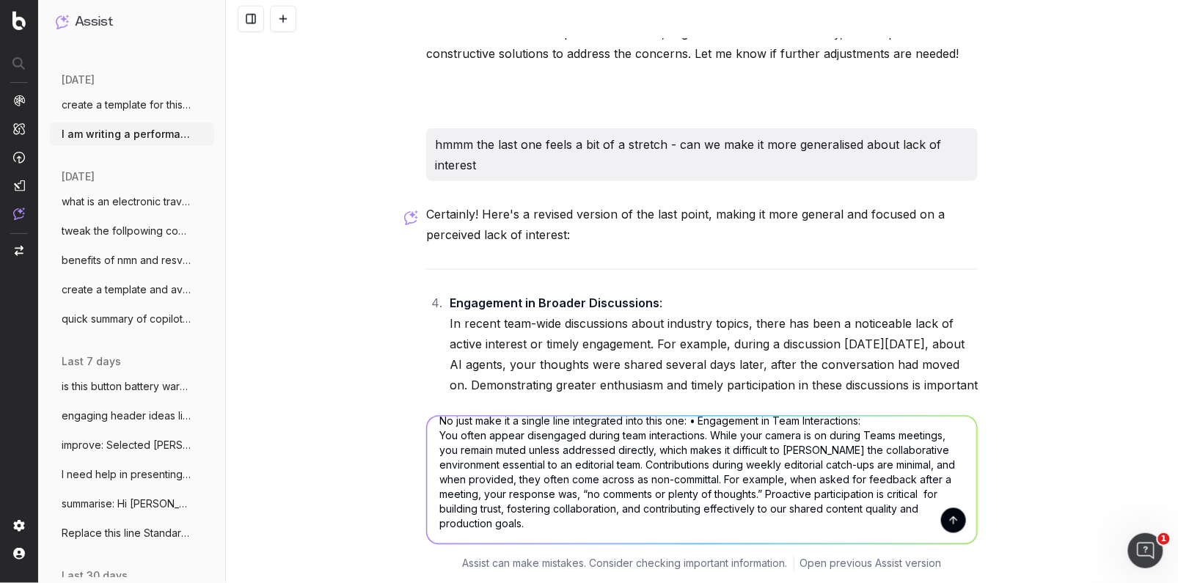
scroll to position [0, 0]
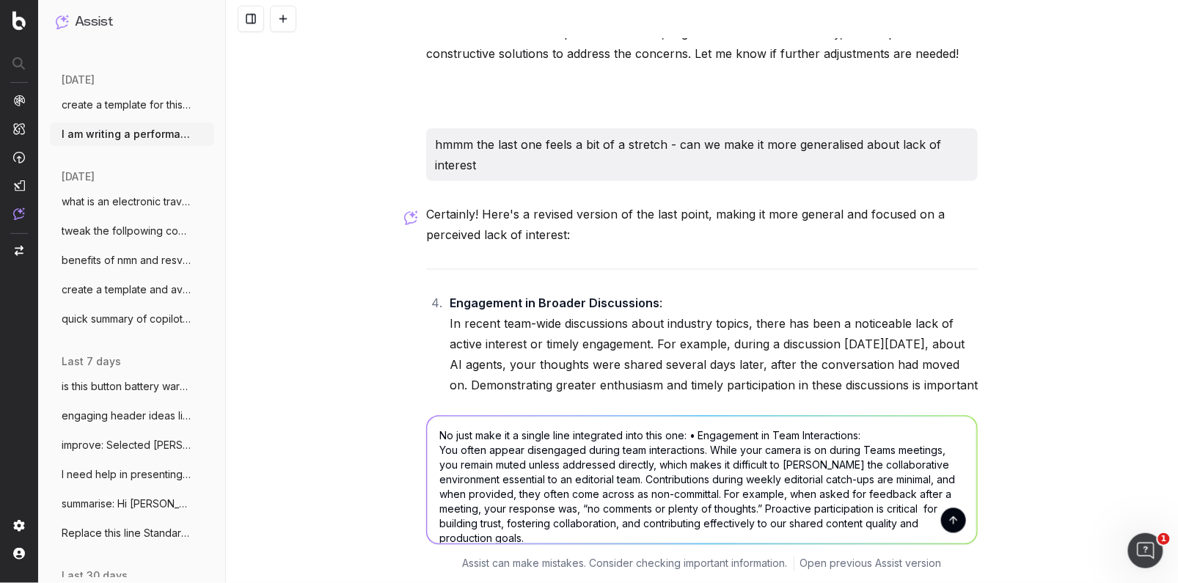
drag, startPoint x: 573, startPoint y: 436, endPoint x: 582, endPoint y: 473, distance: 38.4
click at [573, 438] on textarea "No just make it a single line integrated into this one: • Engagement in Team In…" at bounding box center [702, 481] width 550 height 128
type textarea "No just make it a single line or two integrated into this one: • Engagement in …"
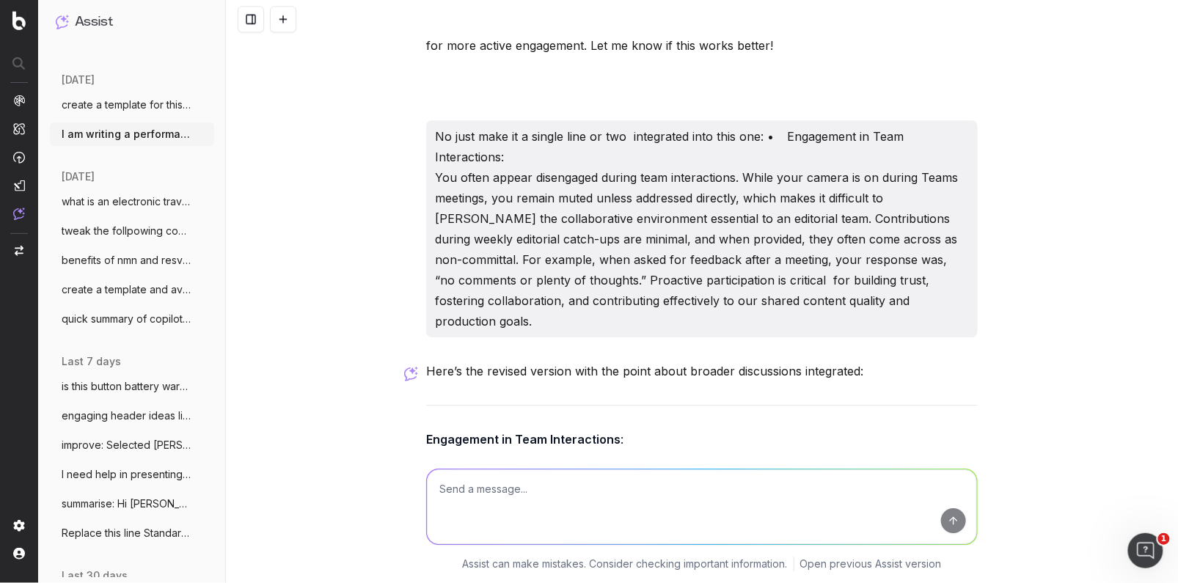
scroll to position [11842, 0]
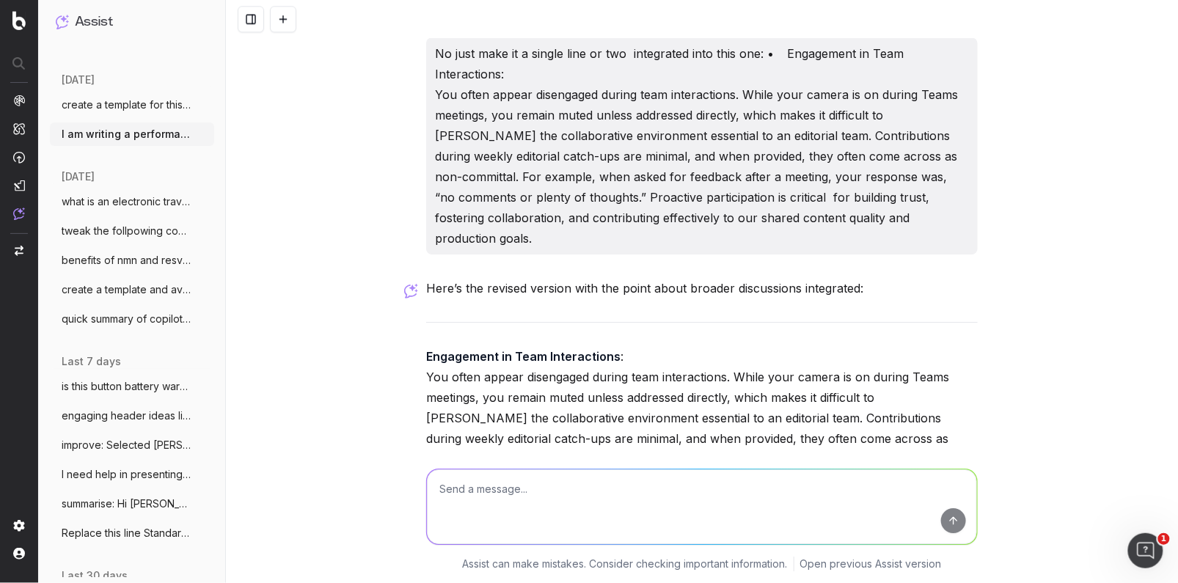
click at [862, 378] on p "Engagement in Team Interactions : You often appear disengaged during team inter…" at bounding box center [701, 438] width 551 height 185
drag, startPoint x: 842, startPoint y: 397, endPoint x: 850, endPoint y: 403, distance: 10.0
click at [842, 397] on p "Engagement in Team Interactions : You often appear disengaged during team inter…" at bounding box center [701, 438] width 551 height 185
drag, startPoint x: 832, startPoint y: 399, endPoint x: 848, endPoint y: 371, distance: 32.2
click at [847, 370] on p "Engagement in Team Interactions : You often appear disengaged during team inter…" at bounding box center [701, 438] width 551 height 185
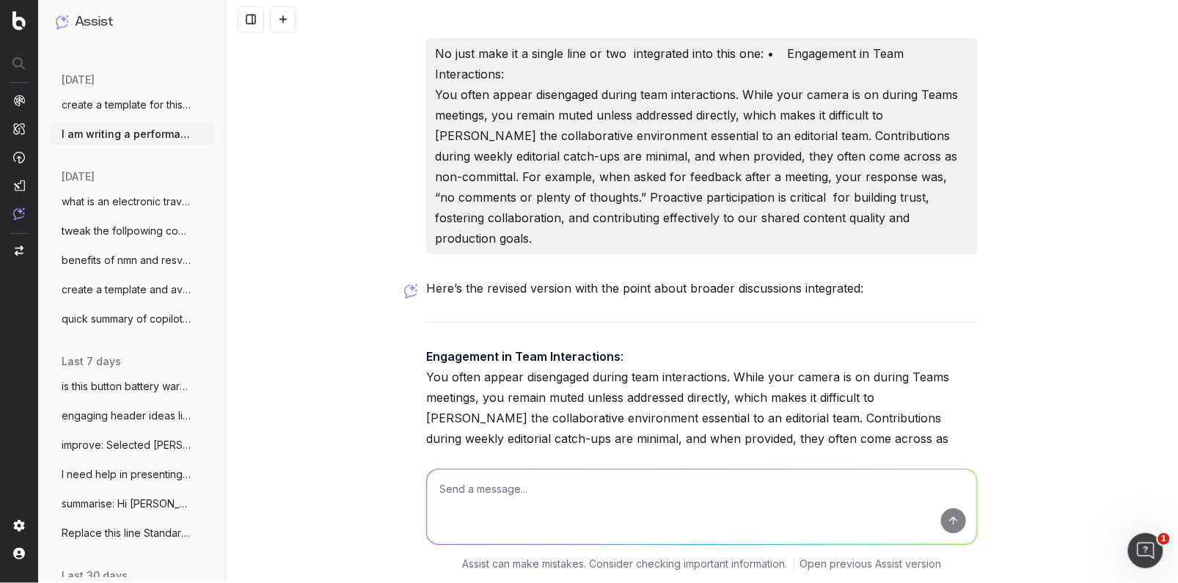
click at [761, 367] on p "Engagement in Team Interactions : You often appear disengaged during team inter…" at bounding box center [701, 438] width 551 height 185
drag, startPoint x: 538, startPoint y: 380, endPoint x: 909, endPoint y: 338, distance: 373.4
click at [909, 346] on p "Engagement in Team Interactions : You often appear disengaged during team inter…" at bounding box center [701, 438] width 551 height 185
copy p "Similarly, in broader discussions about industry topics, there has been a notic…"
click at [473, 494] on textarea at bounding box center [702, 506] width 550 height 75
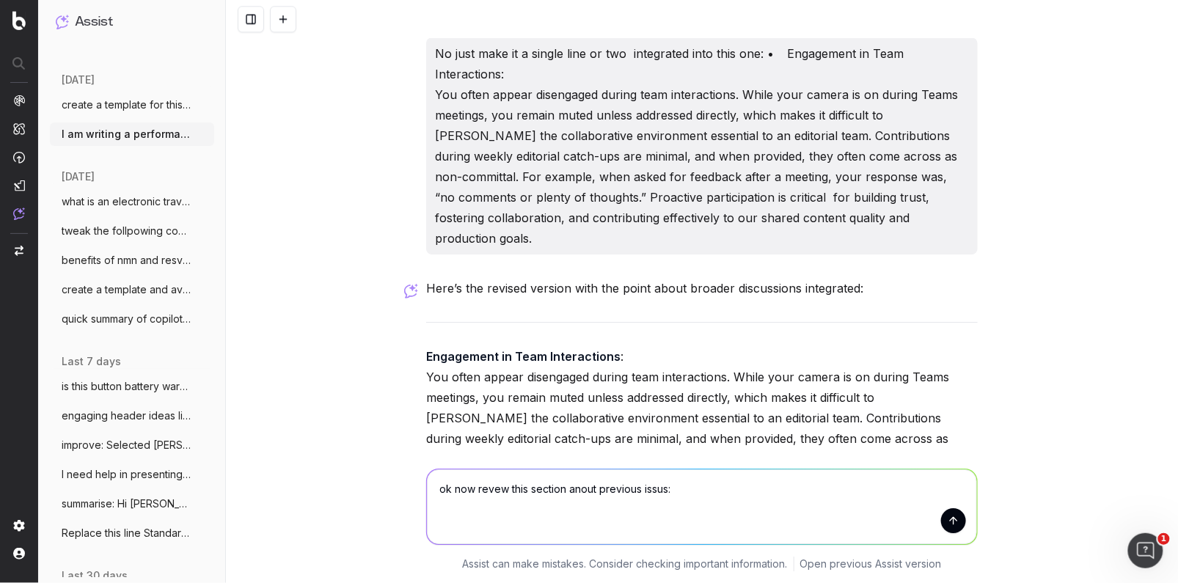
paste textarea "03/79/1129 – Lo ip dolor si ame, Conse adipiscinge sedd eiu’t inci utlaboree do…"
type textarea "lo ips dolor sita consect adipi elitsedd eiusm: 98/06/0337 – Te in utlab et dol…"
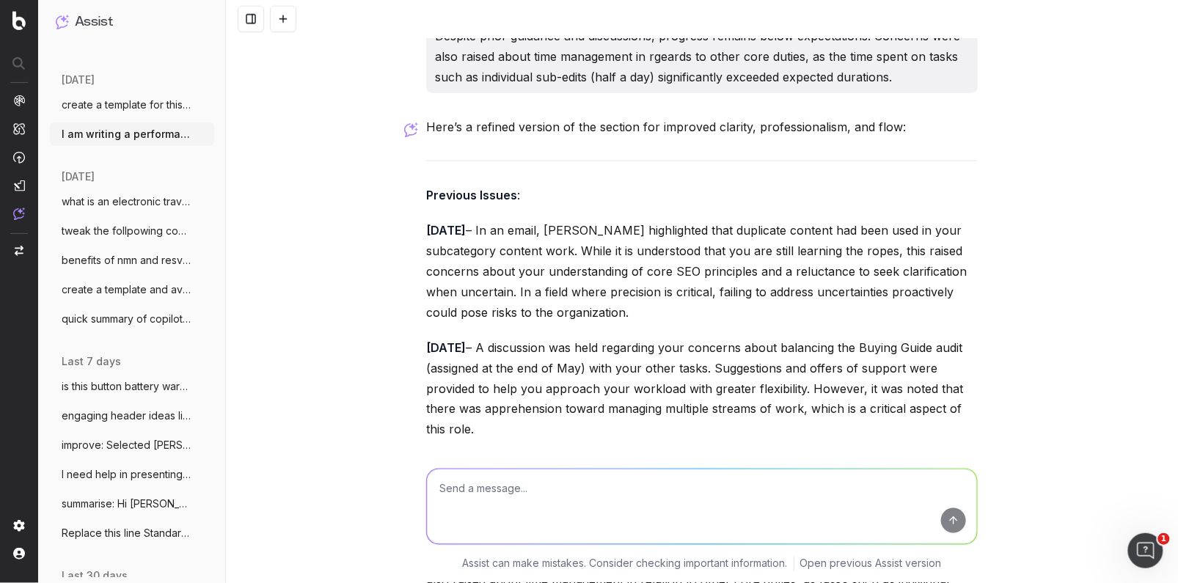
scroll to position [12865, 0]
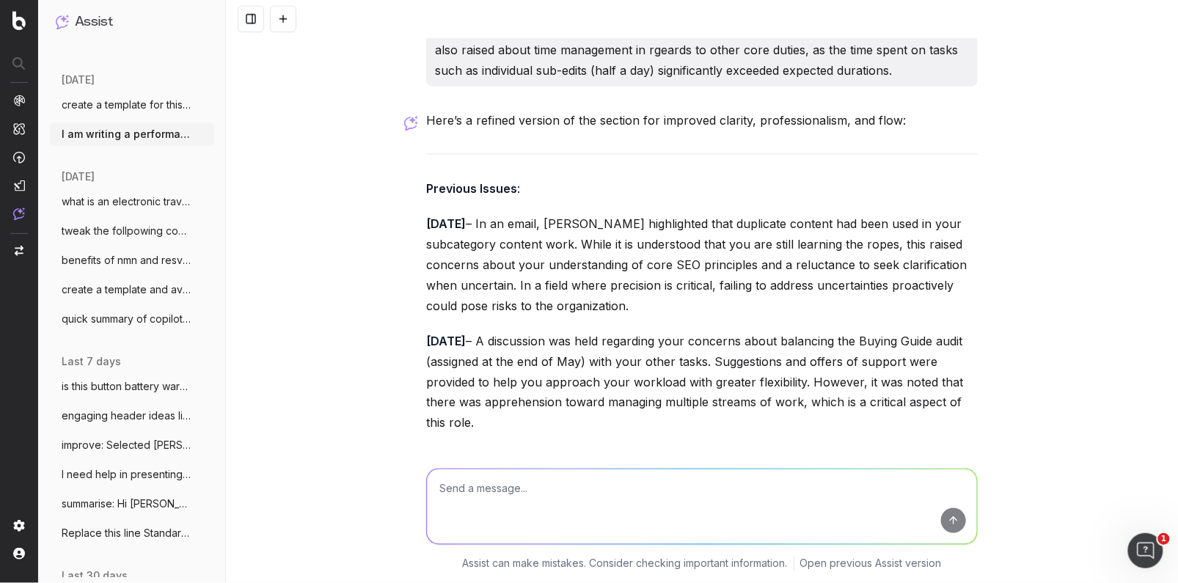
drag, startPoint x: 891, startPoint y: 256, endPoint x: 909, endPoint y: 257, distance: 17.7
click at [893, 331] on p "[DATE] – A discussion was held regarding your concerns about balancing the Buyi…" at bounding box center [701, 382] width 551 height 103
click at [660, 213] on p "[DATE] – In an email, [PERSON_NAME] highlighted that duplicate content had been…" at bounding box center [701, 264] width 551 height 103
click at [651, 213] on p "[DATE] – In an email, [PERSON_NAME] highlighted that duplicate content had been…" at bounding box center [701, 264] width 551 height 103
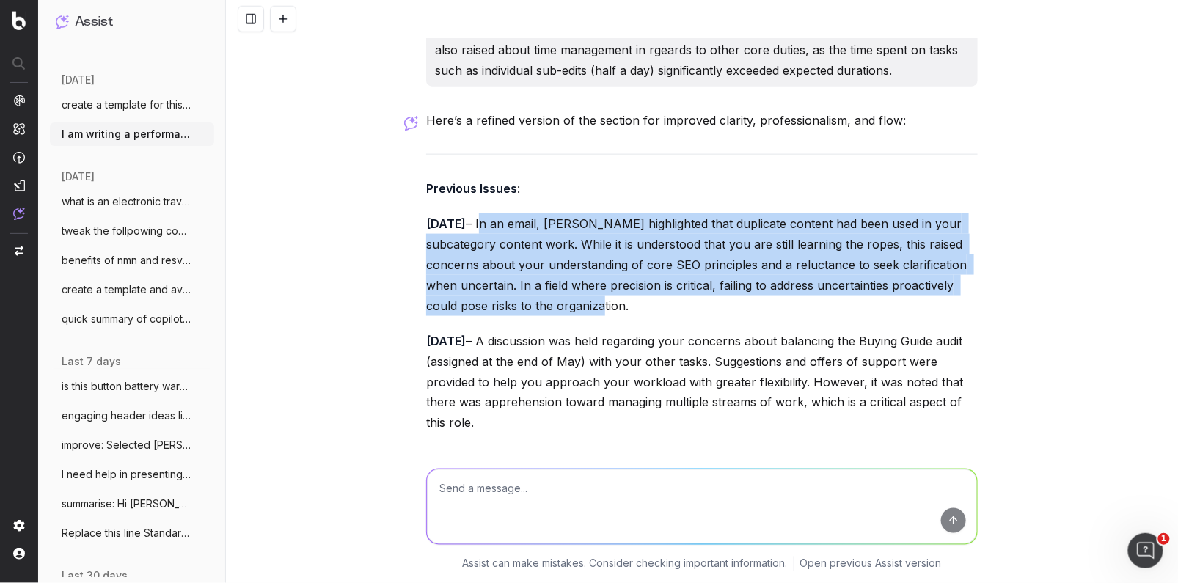
drag, startPoint x: 583, startPoint y: 177, endPoint x: 508, endPoint y: 103, distance: 105.3
click at [507, 213] on p "[DATE] – In an email, [PERSON_NAME] highlighted that duplicate content had been…" at bounding box center [701, 264] width 551 height 103
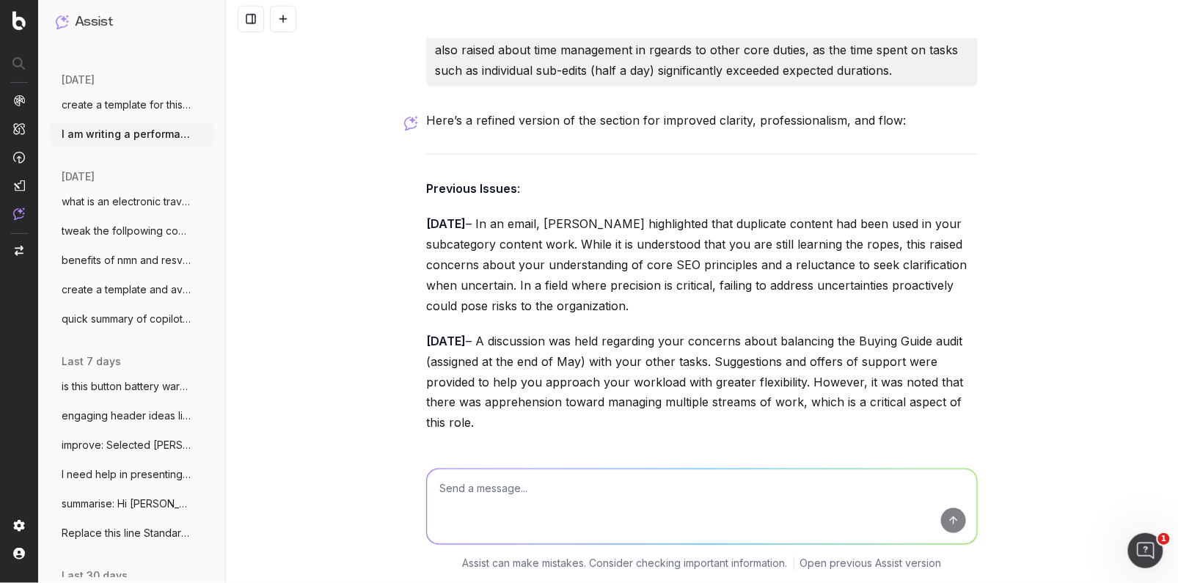
drag, startPoint x: 523, startPoint y: 164, endPoint x: 515, endPoint y: 166, distance: 8.4
click at [521, 213] on p "[DATE] – In an email, [PERSON_NAME] highlighted that duplicate content had been…" at bounding box center [701, 264] width 551 height 103
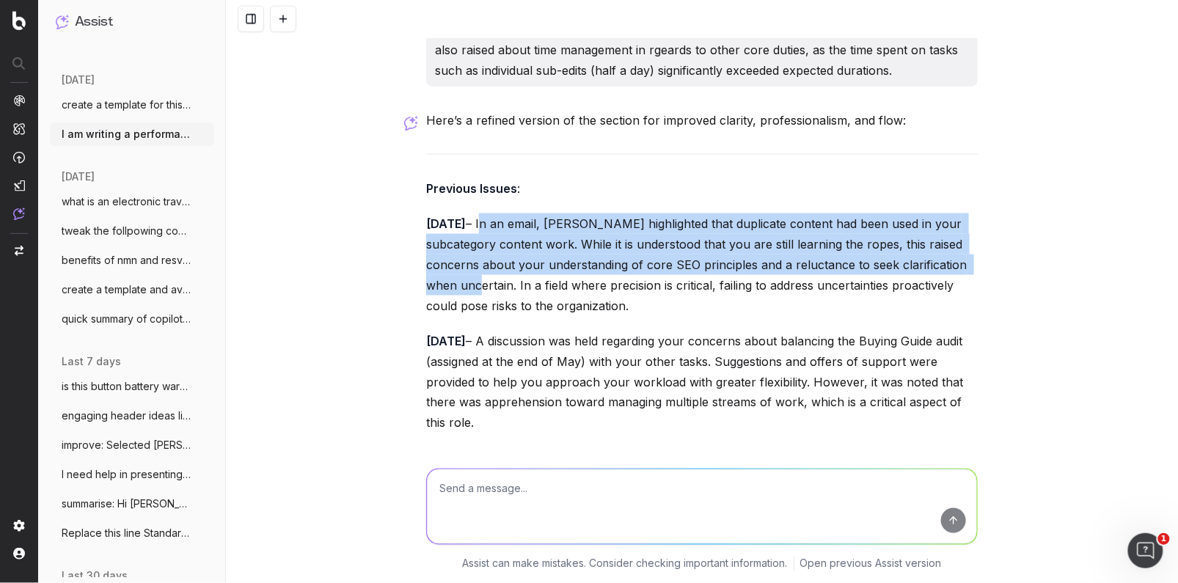
drag, startPoint x: 516, startPoint y: 164, endPoint x: 505, endPoint y: 106, distance: 58.8
click at [505, 213] on p "[DATE] – In an email, [PERSON_NAME] highlighted that duplicate content had been…" at bounding box center [701, 264] width 551 height 103
copy p "In an email, [PERSON_NAME] highlighted that duplicate content had been used in …"
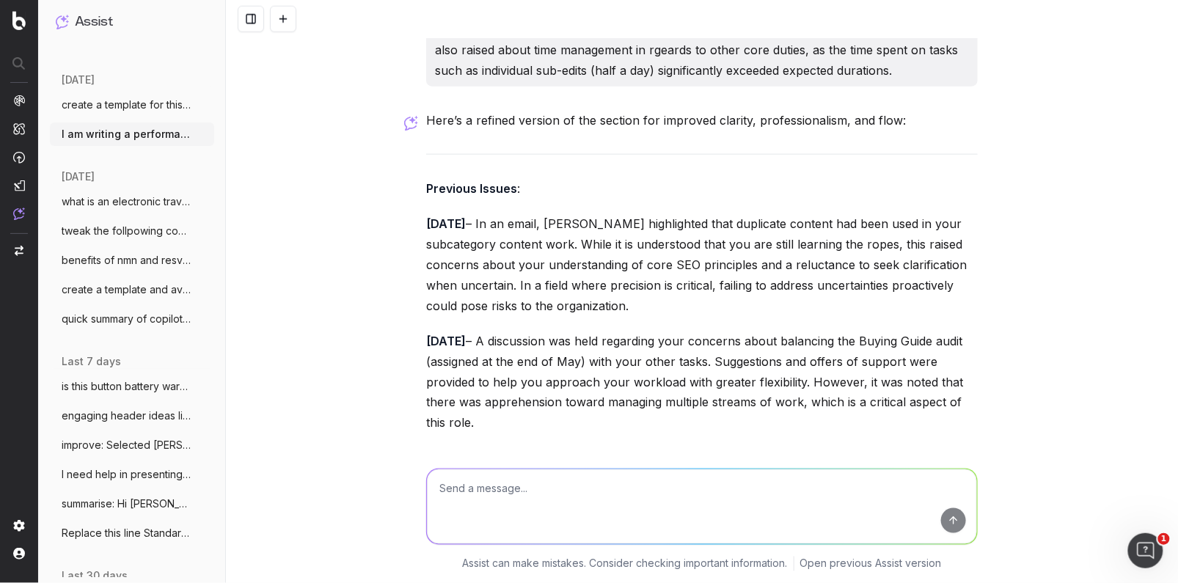
drag, startPoint x: 560, startPoint y: 255, endPoint x: 514, endPoint y: 287, distance: 55.8
click at [559, 331] on p "[DATE] – A discussion was held regarding your concerns about balancing the Buyi…" at bounding box center [701, 382] width 551 height 103
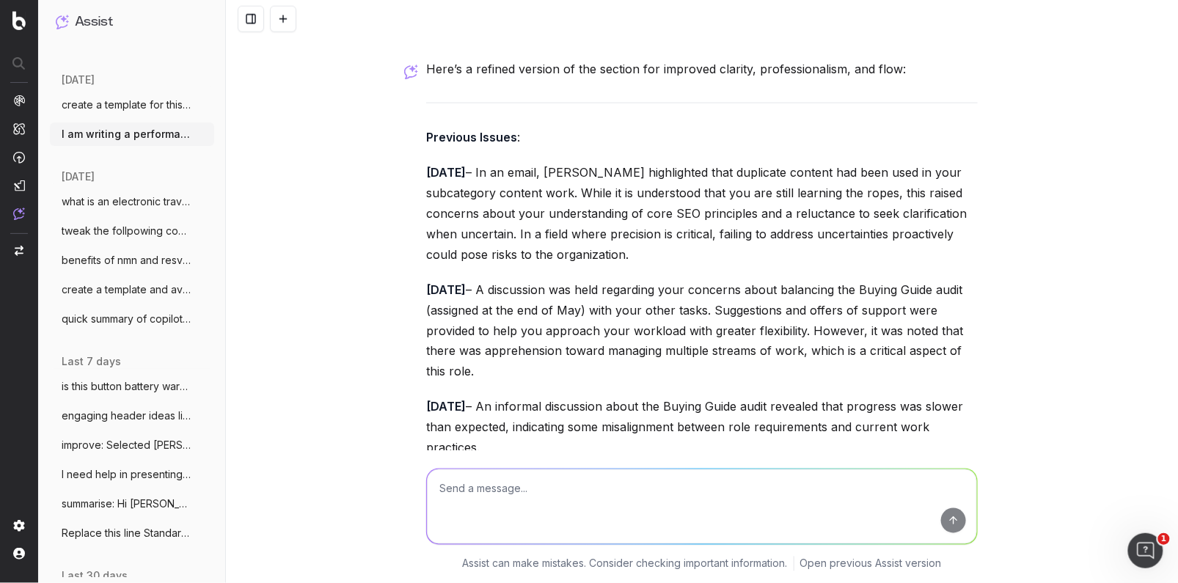
scroll to position [12893, 0]
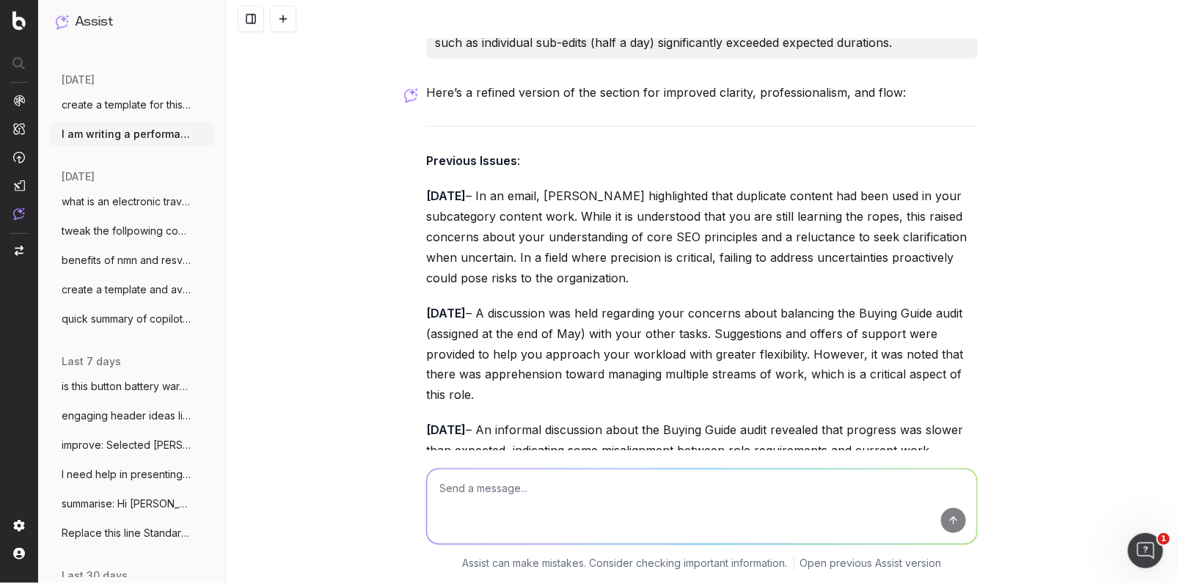
click at [527, 303] on p "[DATE] – A discussion was held regarding your concerns about balancing the Buyi…" at bounding box center [701, 354] width 551 height 103
drag, startPoint x: 517, startPoint y: 269, endPoint x: 510, endPoint y: 195, distance: 74.4
click at [506, 303] on p "[DATE] – A discussion was held regarding your concerns about balancing the Buyi…" at bounding box center [701, 354] width 551 height 103
copy p "A discussion was held regarding your concerns about balancing the Buying Guide …"
drag, startPoint x: 560, startPoint y: 340, endPoint x: 522, endPoint y: 345, distance: 38.5
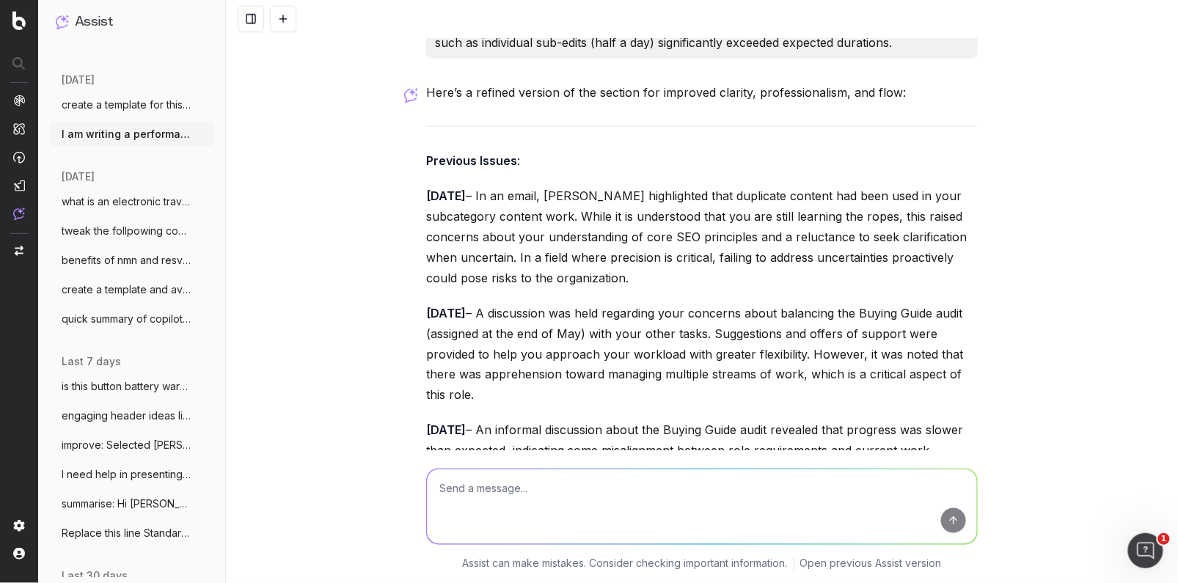
click at [558, 420] on p "[DATE] – An informal discussion about the Buying Guide audit revealed that prog…" at bounding box center [701, 451] width 551 height 62
drag, startPoint x: 498, startPoint y: 351, endPoint x: 510, endPoint y: 313, distance: 39.4
click at [509, 420] on p "[DATE] – An informal discussion about the Buying Guide audit revealed that prog…" at bounding box center [701, 451] width 551 height 62
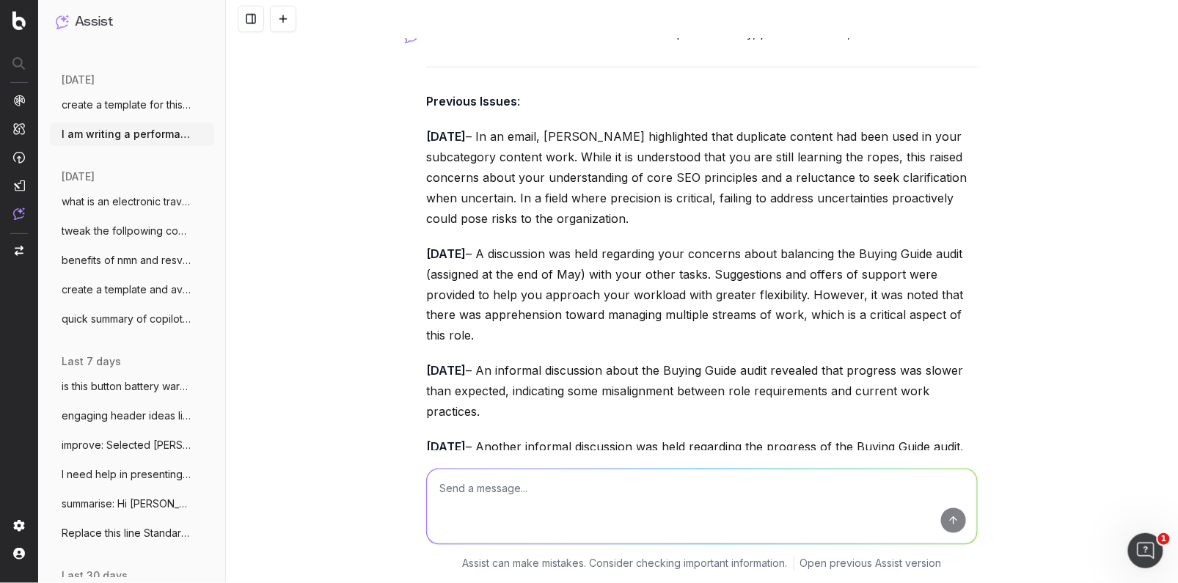
drag, startPoint x: 780, startPoint y: 413, endPoint x: 788, endPoint y: 414, distance: 8.1
click at [780, 437] on p "[DATE] – Another informal discussion was held regarding the progress of the Buy…" at bounding box center [701, 488] width 551 height 103
drag, startPoint x: 785, startPoint y: 414, endPoint x: 508, endPoint y: 326, distance: 290.6
click at [506, 437] on p "[DATE] – Another informal discussion was held regarding the progress of the Buy…" at bounding box center [701, 488] width 551 height 103
